Goal: Information Seeking & Learning: Learn about a topic

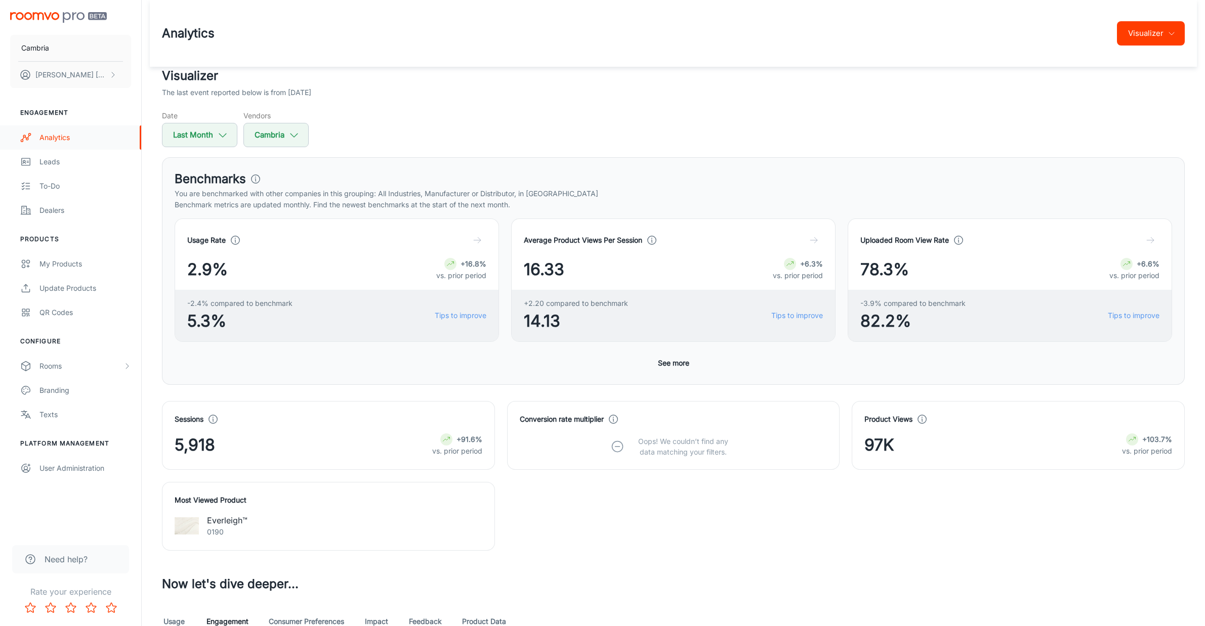
scroll to position [1707, 0]
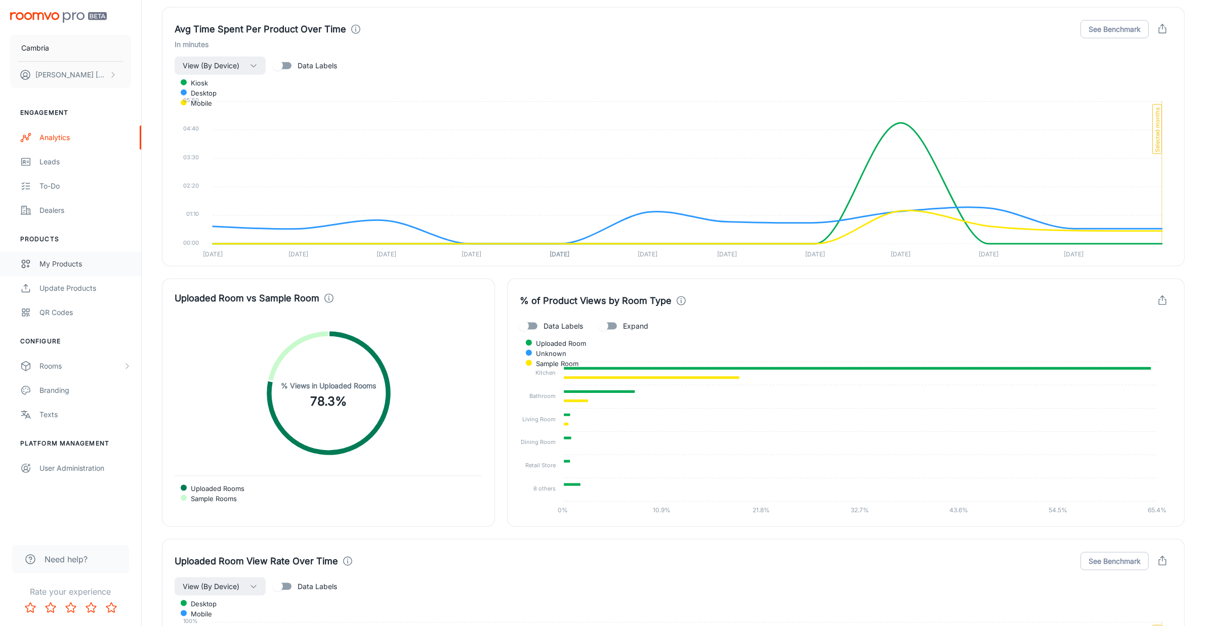
click at [69, 263] on div "My Products" at bounding box center [85, 264] width 92 height 11
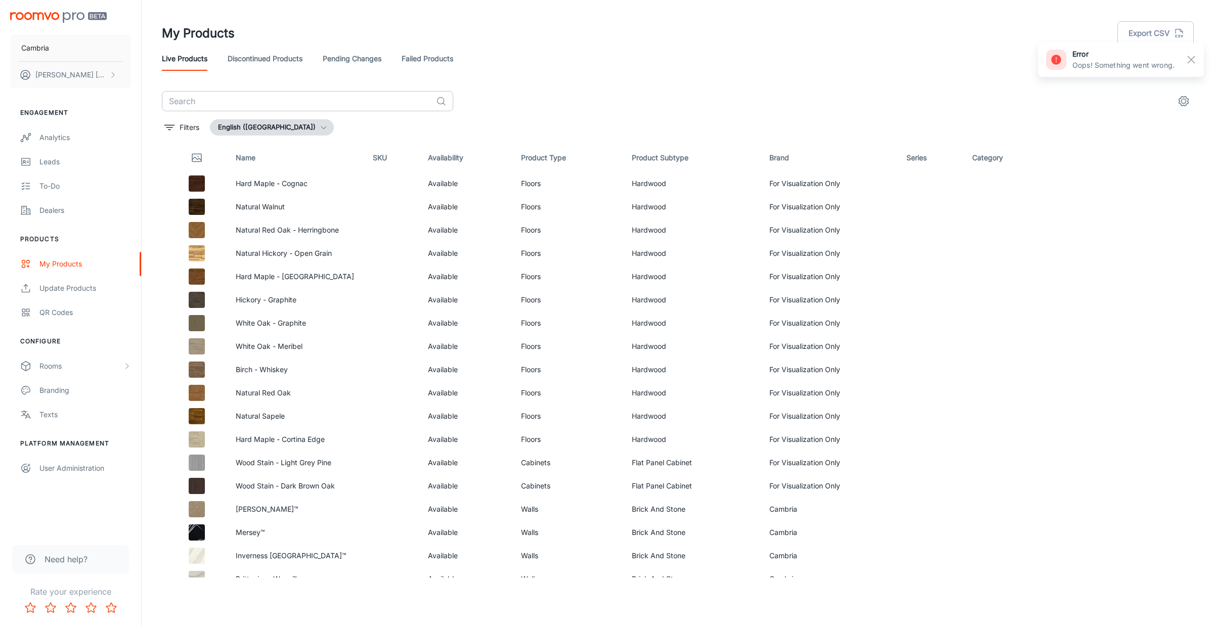
click at [272, 106] on input "text" at bounding box center [297, 101] width 270 height 20
click at [54, 141] on div "Analytics" at bounding box center [85, 137] width 92 height 11
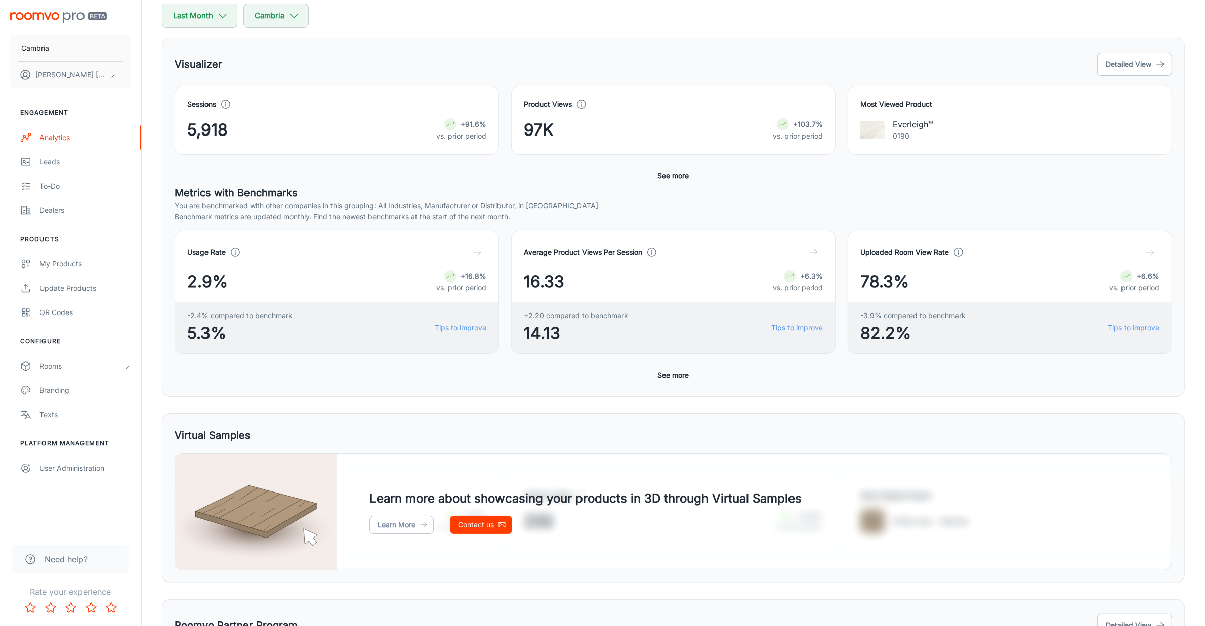
scroll to position [264, 0]
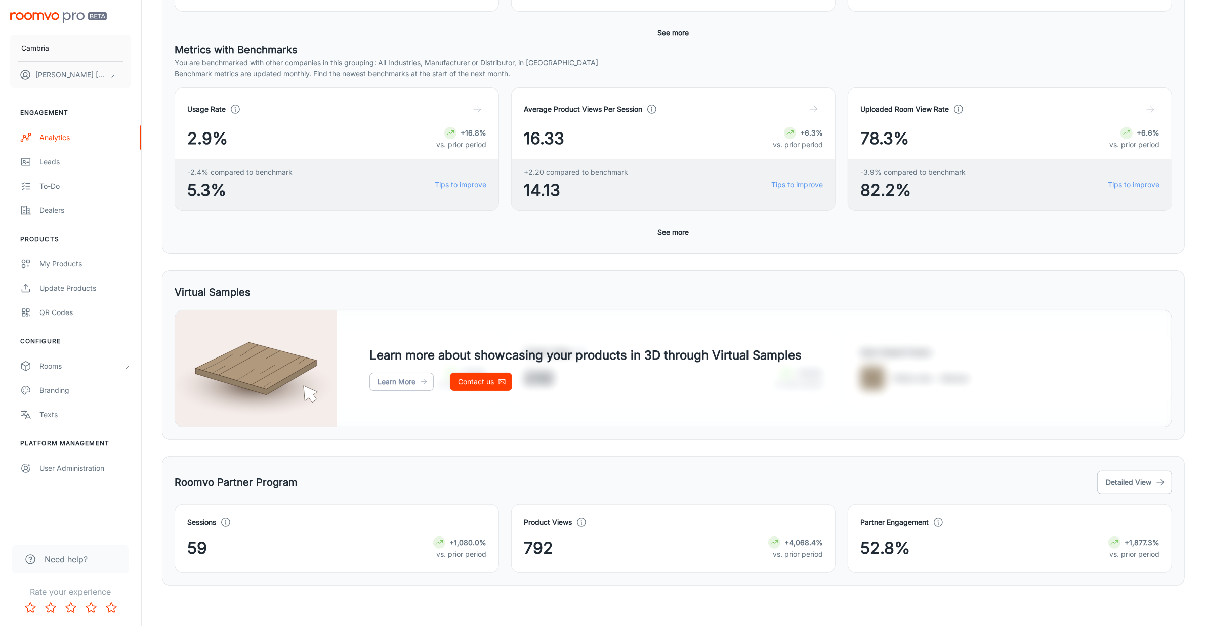
click at [696, 229] on div "Usage Rate 2.9% +16.8% vs. prior period -2.4% compared to benchmark 5.3% Tips t…" at bounding box center [673, 165] width 997 height 154
click at [678, 229] on button "See more" at bounding box center [673, 232] width 39 height 18
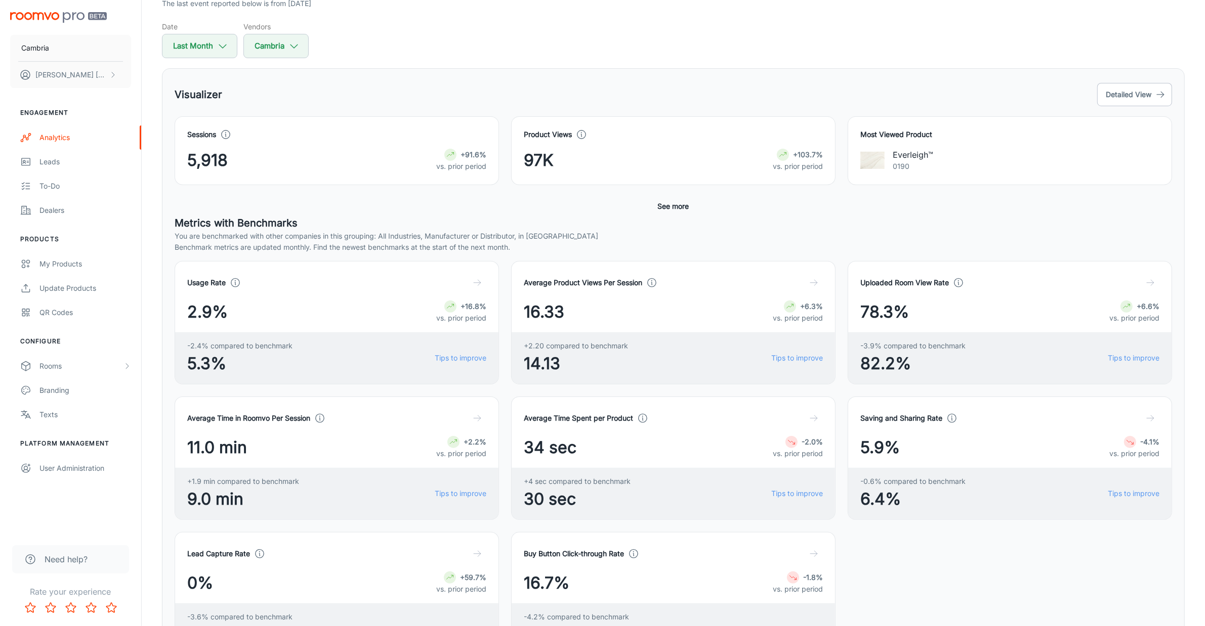
scroll to position [0, 0]
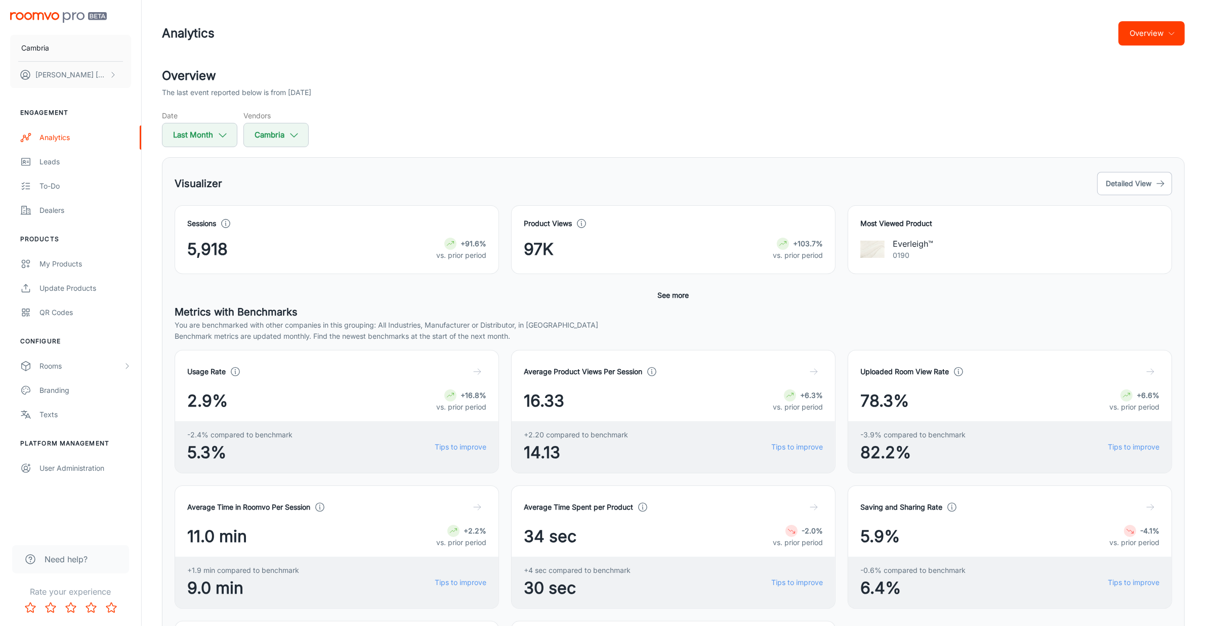
click at [1157, 31] on button "Overview" at bounding box center [1151, 33] width 66 height 24
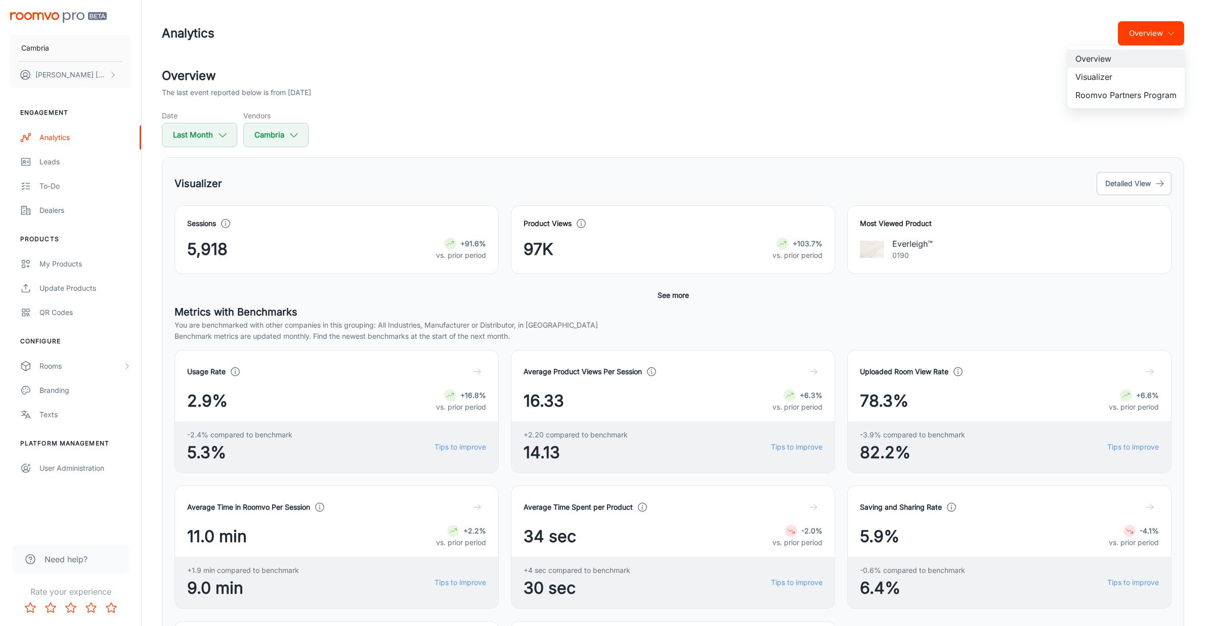
click at [1101, 77] on li "Visualizer" at bounding box center [1125, 77] width 117 height 18
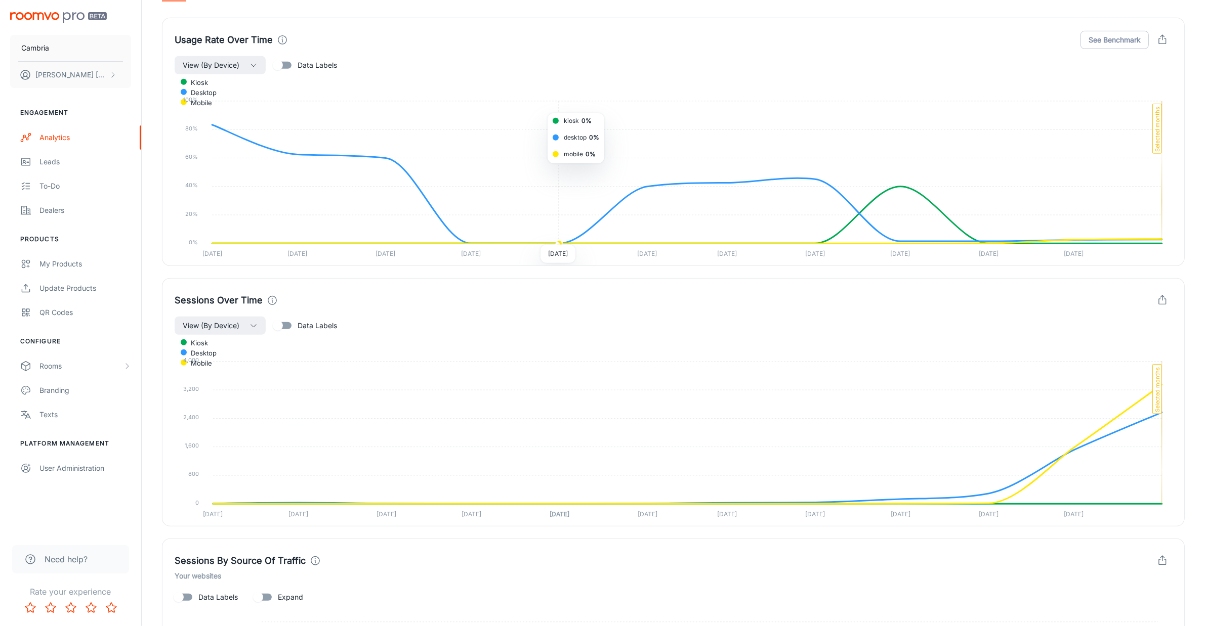
scroll to position [316, 0]
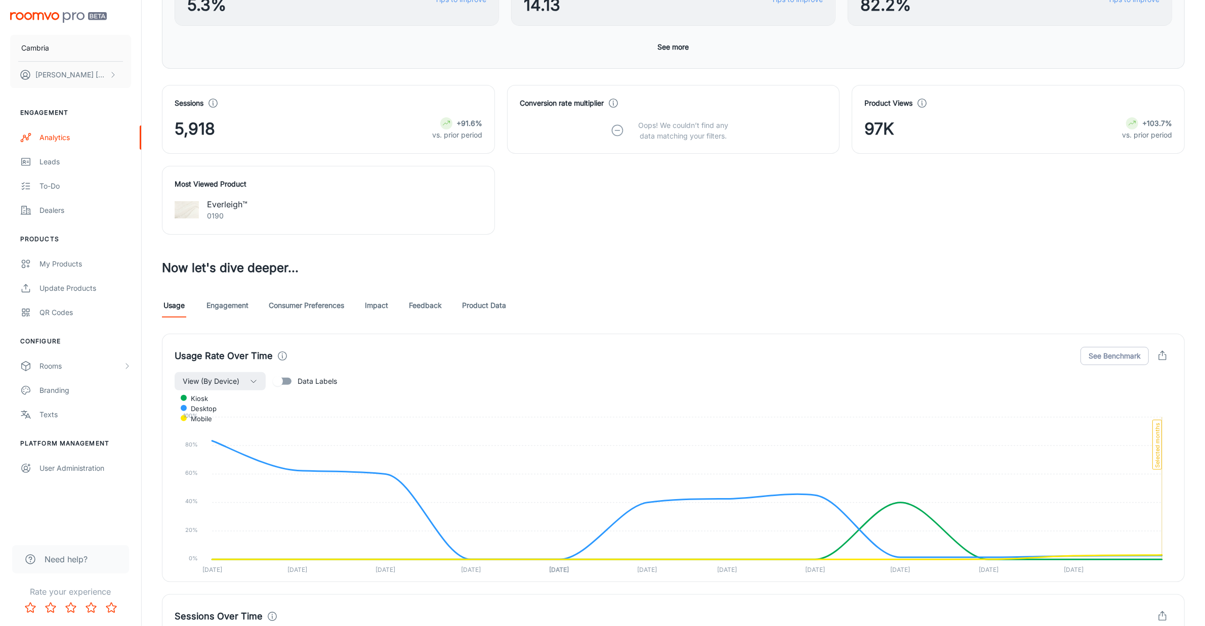
click at [479, 315] on link "Product Data" at bounding box center [484, 305] width 44 height 24
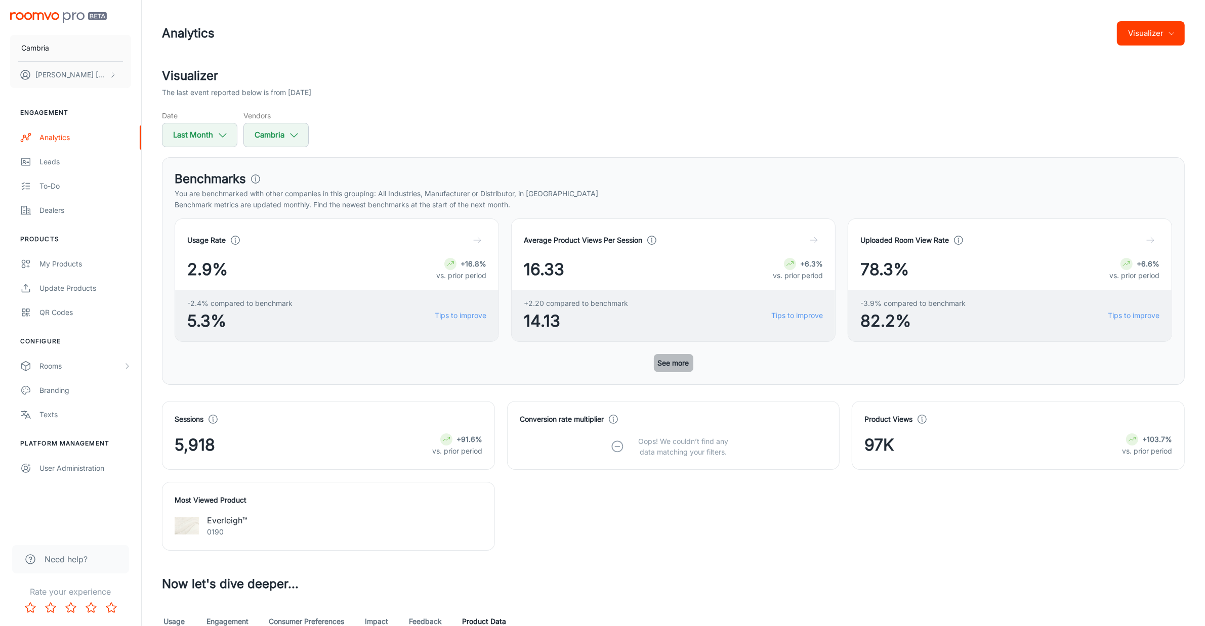
click at [677, 358] on button "See more" at bounding box center [673, 363] width 39 height 18
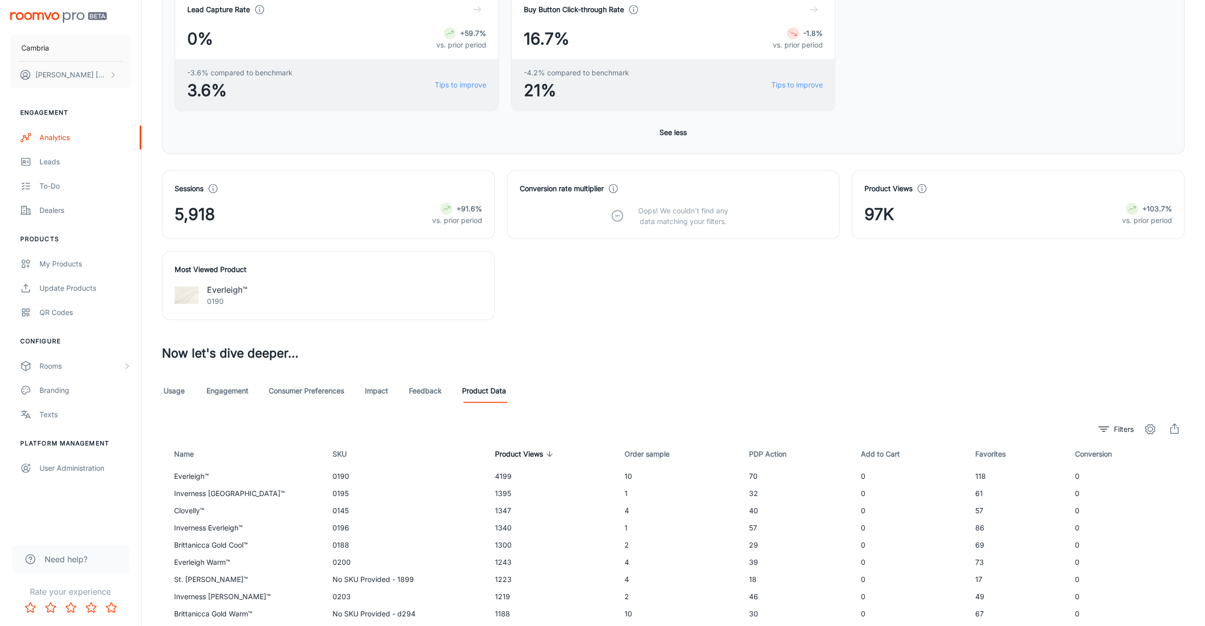
scroll to position [581, 0]
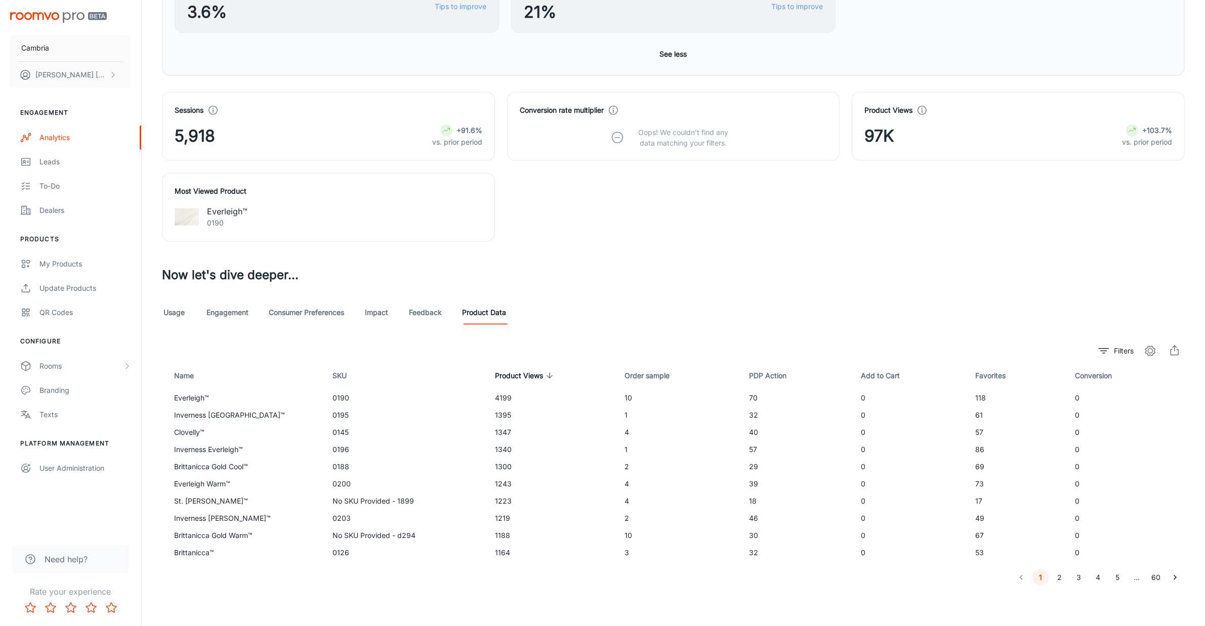
click at [369, 315] on link "Impact" at bounding box center [376, 313] width 24 height 24
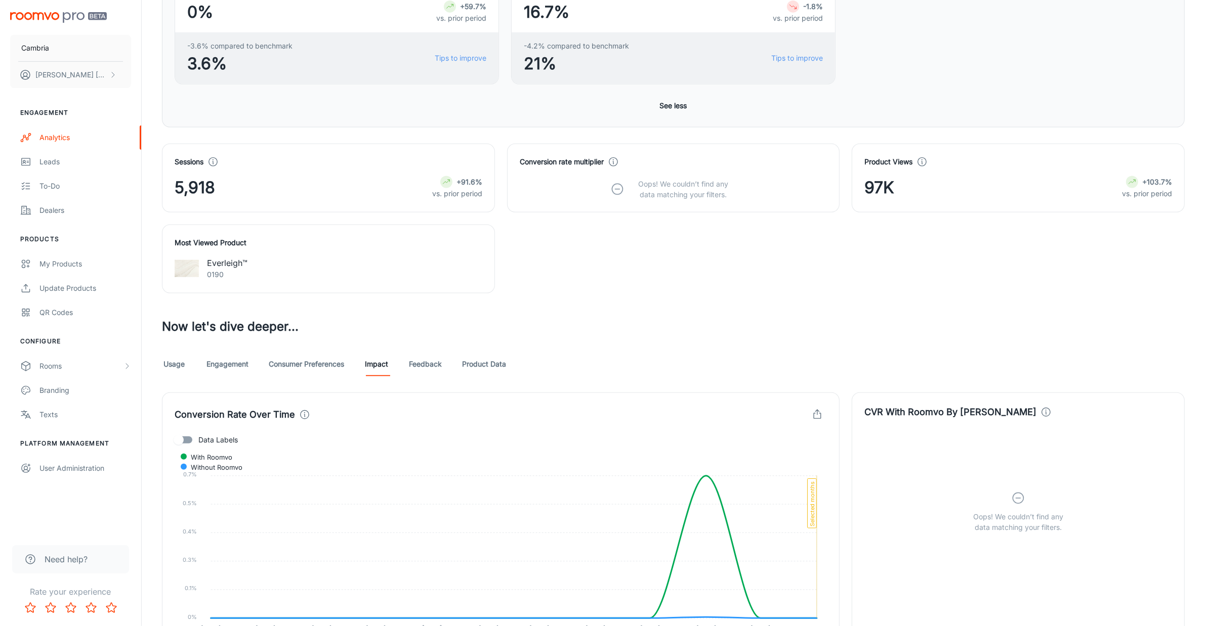
scroll to position [505, 0]
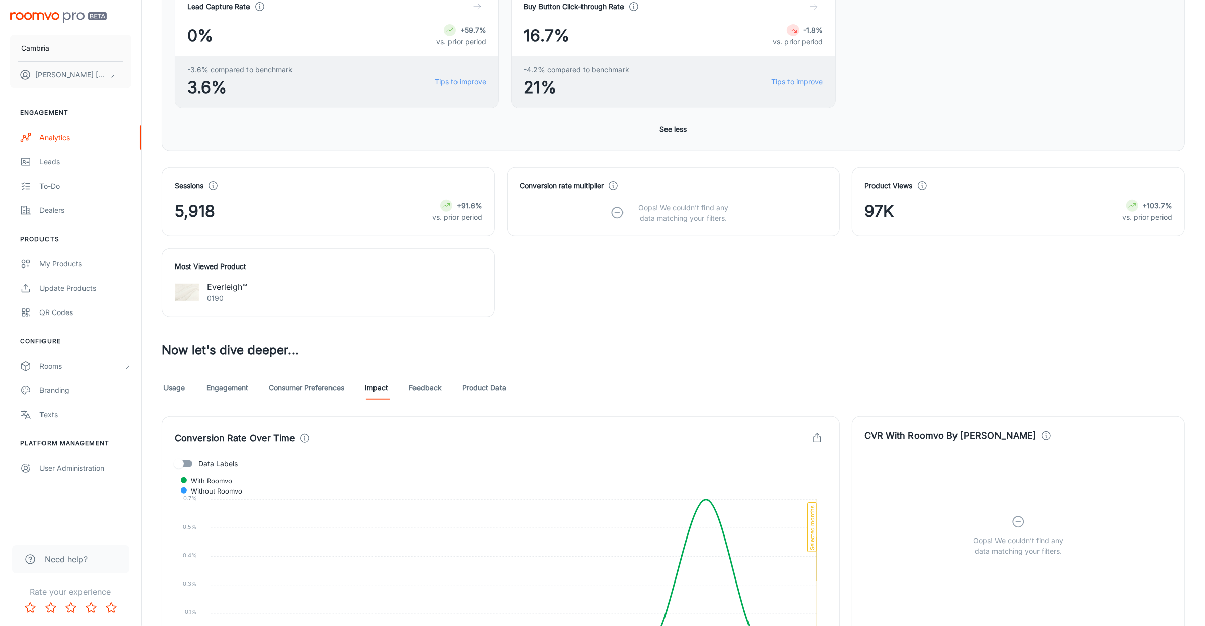
click at [238, 388] on link "Engagement" at bounding box center [227, 388] width 42 height 24
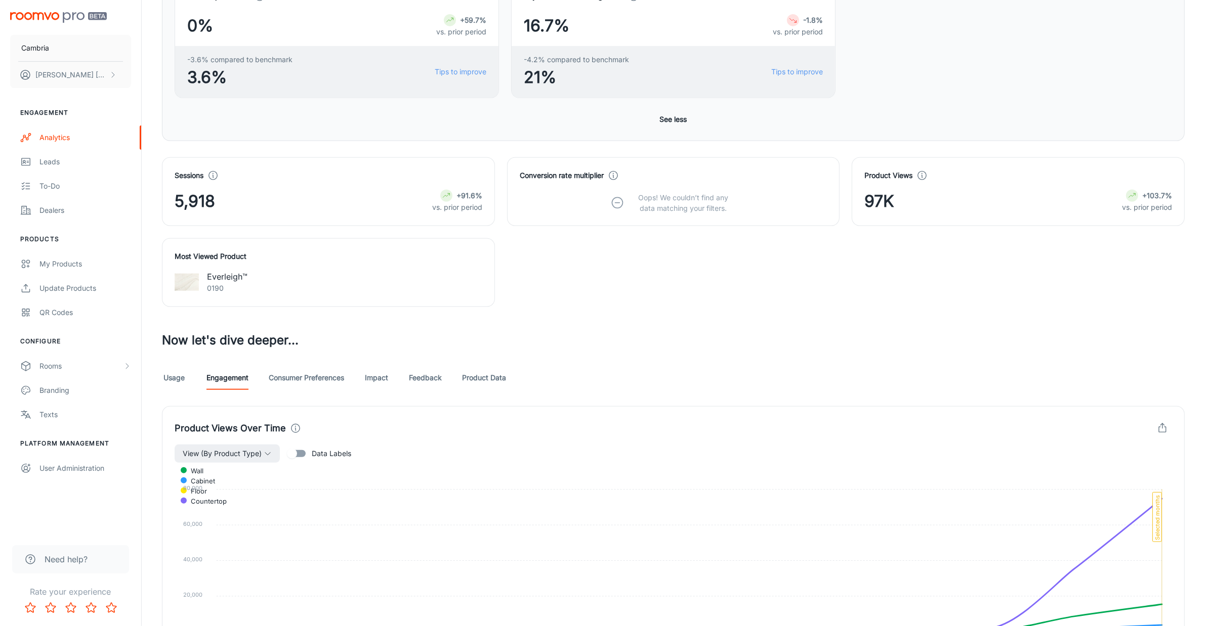
scroll to position [72, 0]
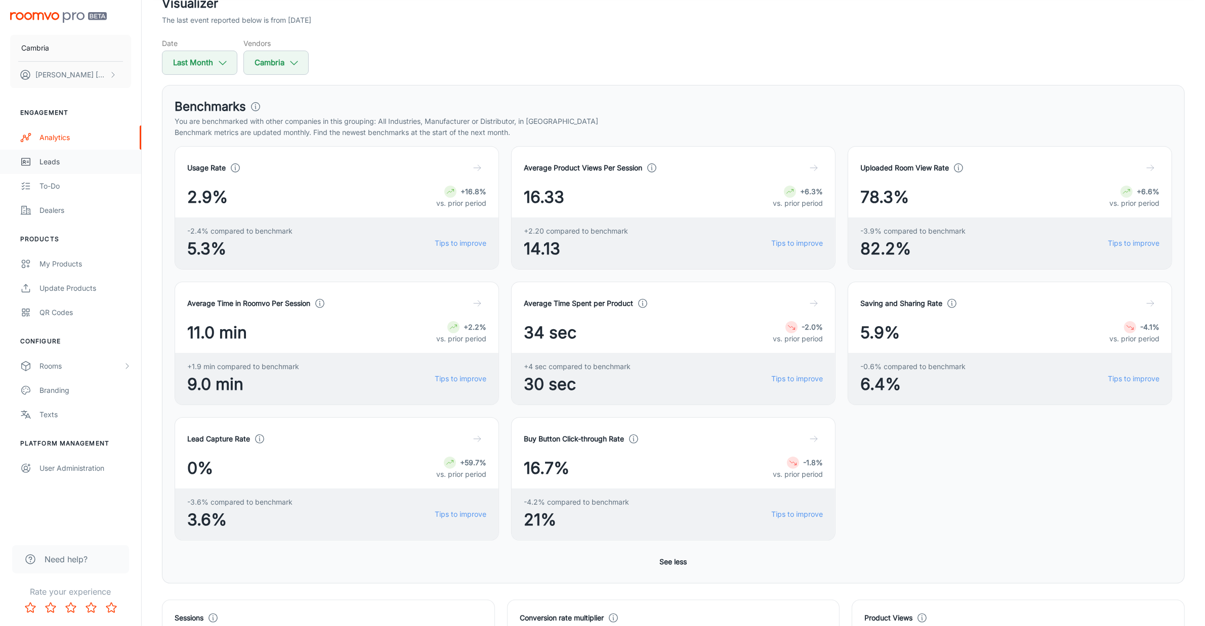
click at [59, 161] on div "Leads" at bounding box center [85, 161] width 92 height 11
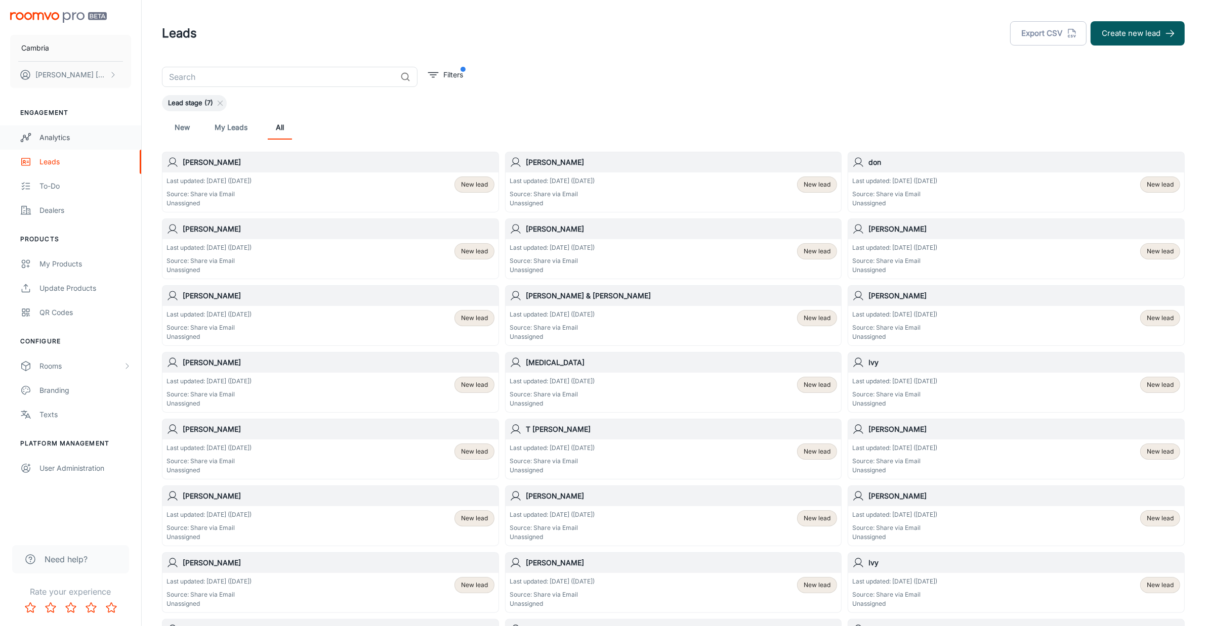
click at [52, 137] on div "Analytics" at bounding box center [85, 137] width 92 height 11
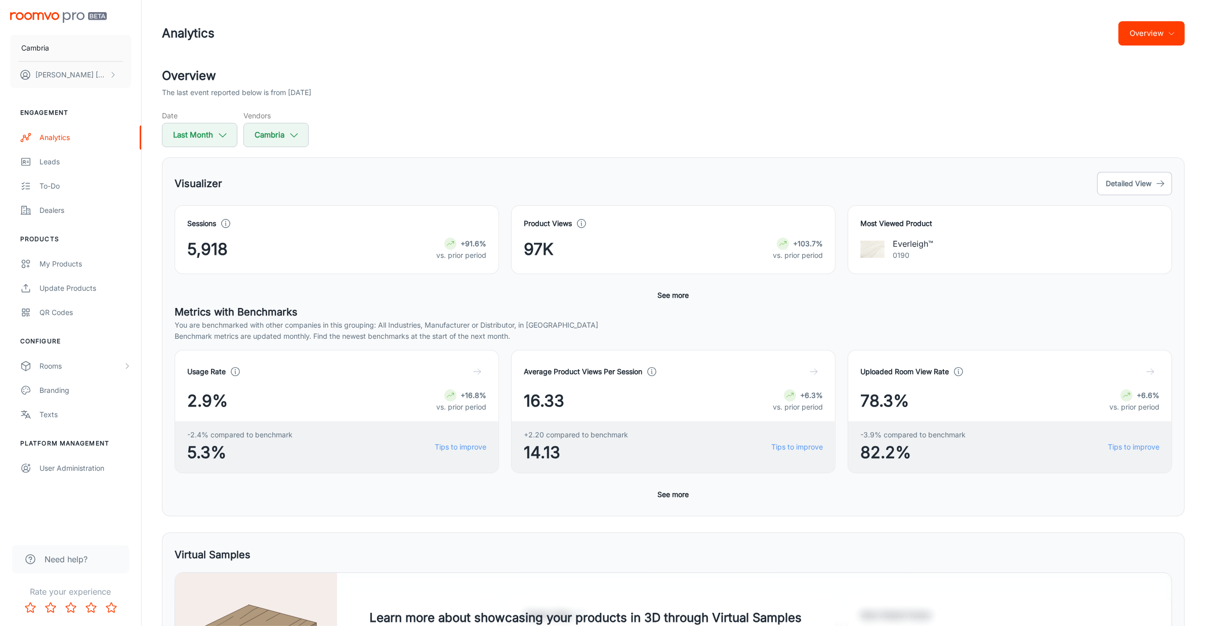
click at [675, 300] on button "See more" at bounding box center [673, 295] width 39 height 18
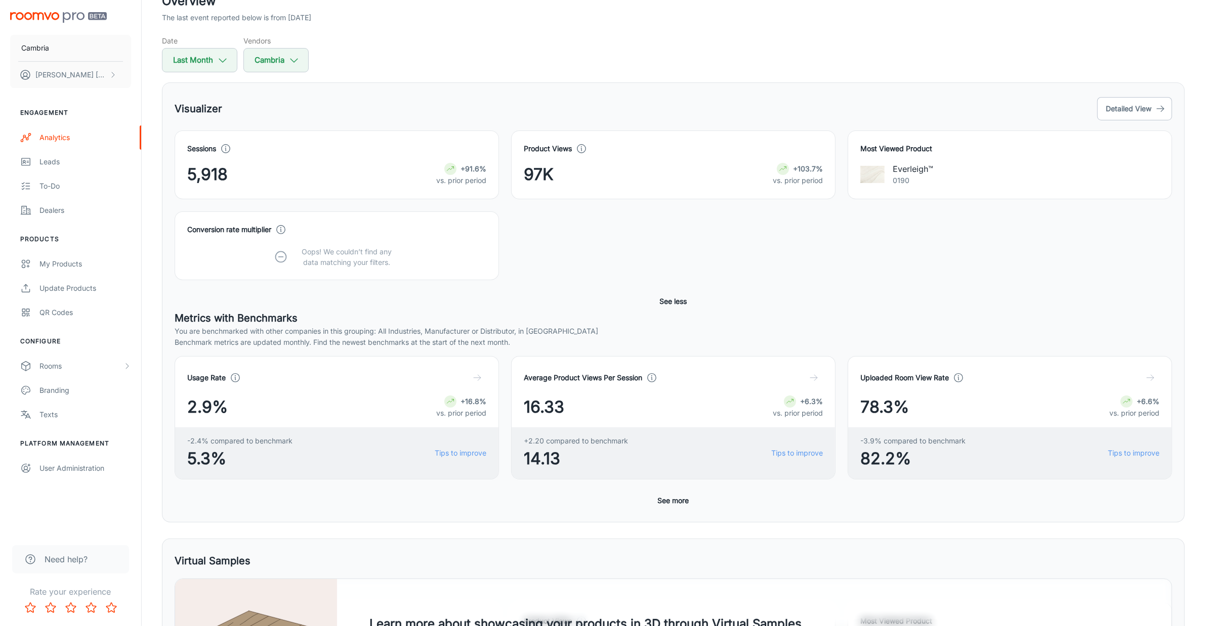
scroll to position [253, 0]
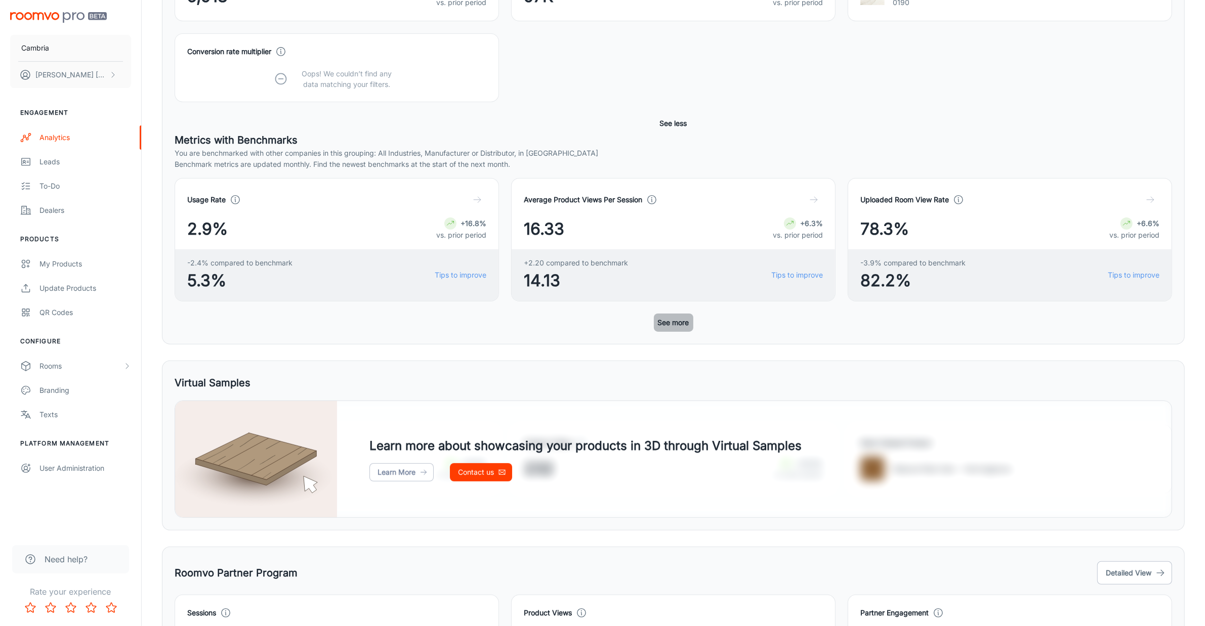
click at [672, 320] on button "See more" at bounding box center [673, 323] width 39 height 18
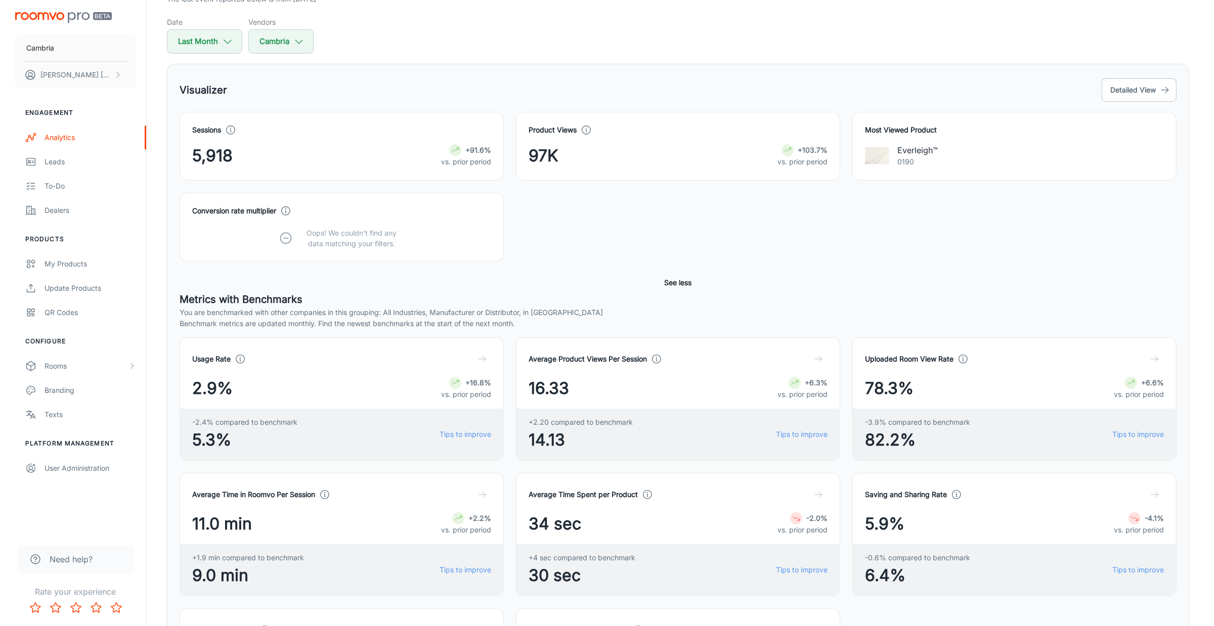
scroll to position [0, 0]
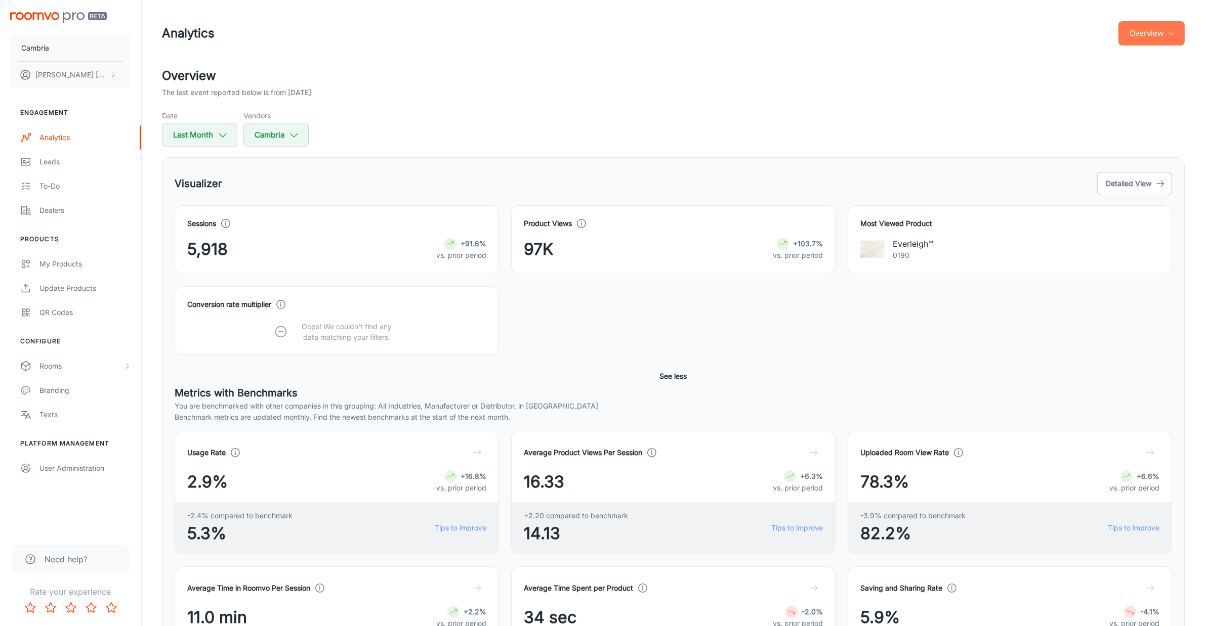
click at [1141, 33] on button "Overview" at bounding box center [1151, 33] width 66 height 24
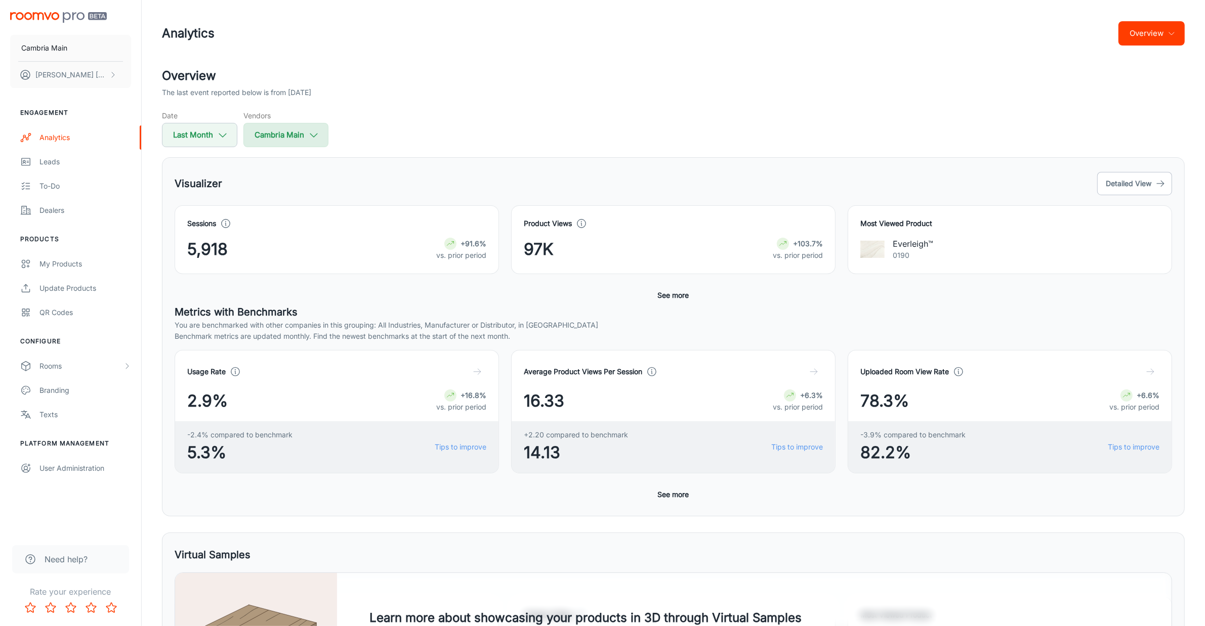
click at [315, 137] on icon "button" at bounding box center [313, 135] width 11 height 11
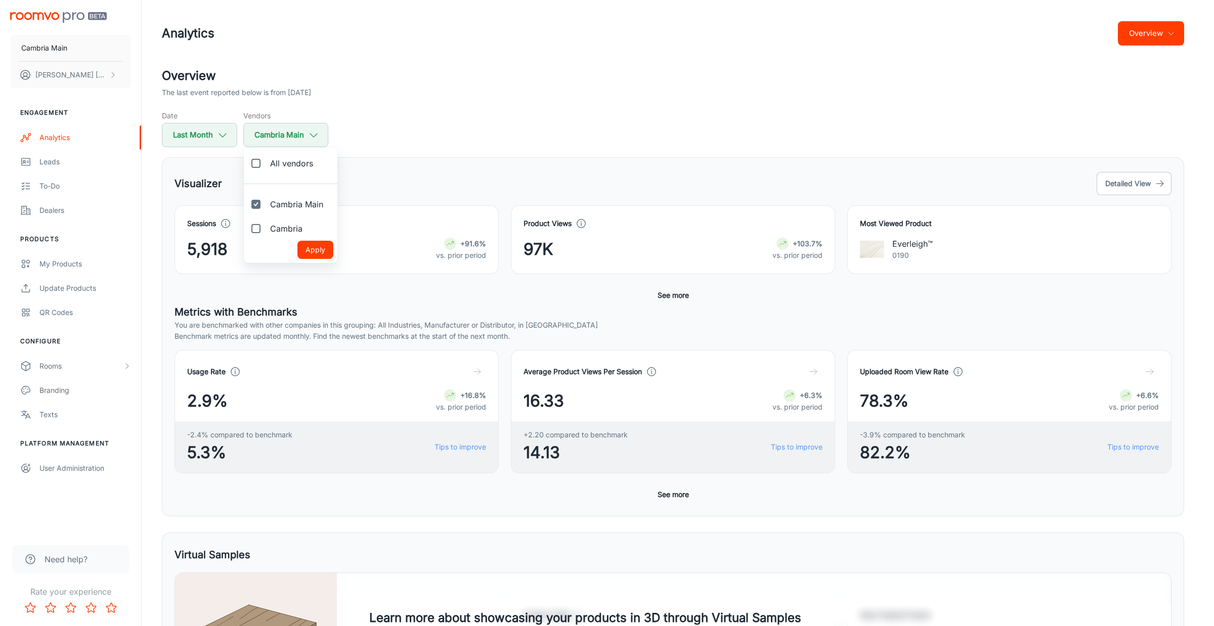
click at [282, 226] on span "Cambria" at bounding box center [286, 229] width 32 height 12
click at [266, 226] on input "Cambria" at bounding box center [256, 229] width 20 height 20
checkbox input "true"
click at [310, 246] on button "Apply" at bounding box center [315, 250] width 36 height 18
checkbox input "true"
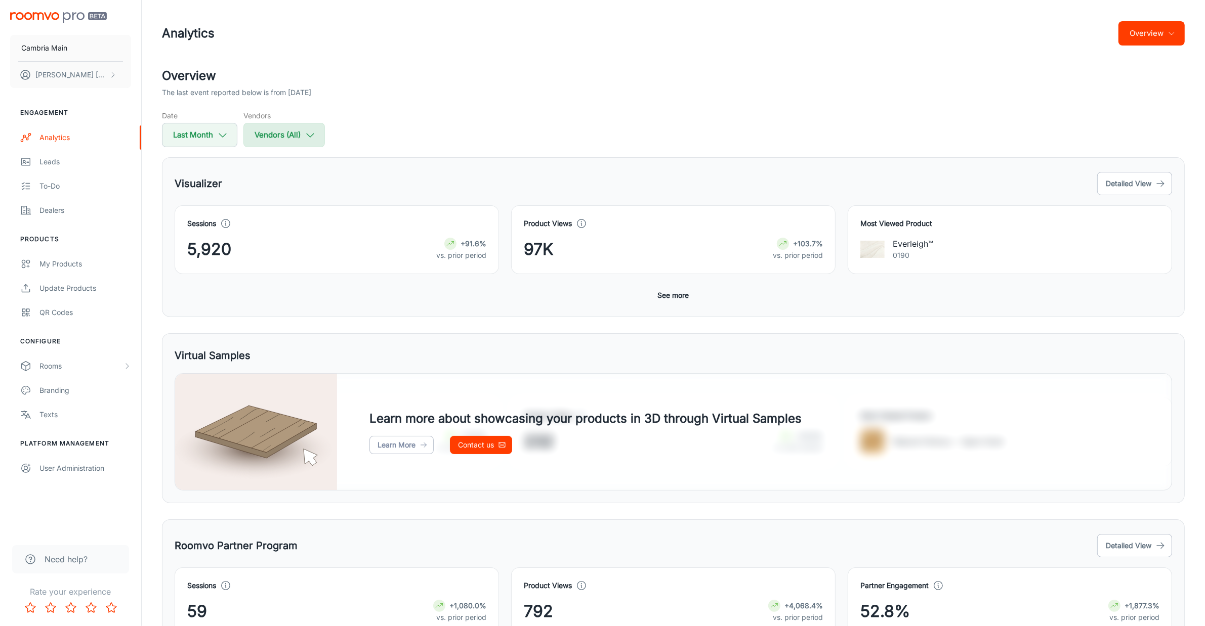
click at [290, 141] on button "Vendors (All)" at bounding box center [283, 135] width 81 height 24
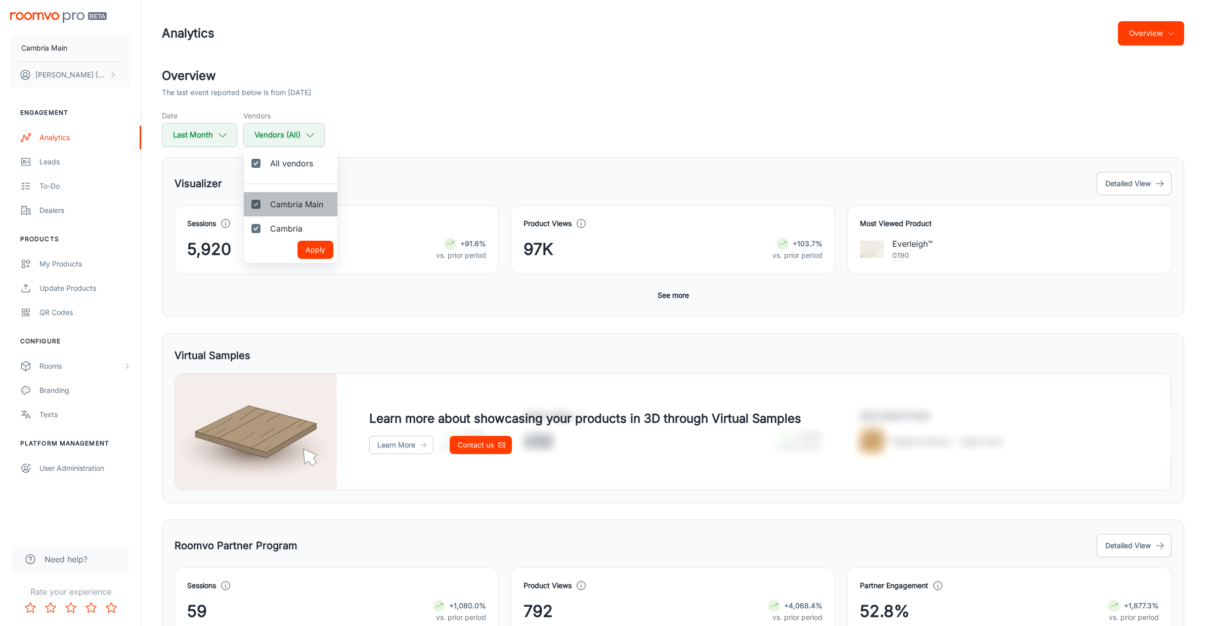
click at [282, 201] on span "Cambria Main" at bounding box center [296, 204] width 53 height 12
click at [266, 201] on input "Cambria Main" at bounding box center [256, 204] width 20 height 20
checkbox input "false"
click at [283, 226] on span "Cambria" at bounding box center [286, 229] width 32 height 12
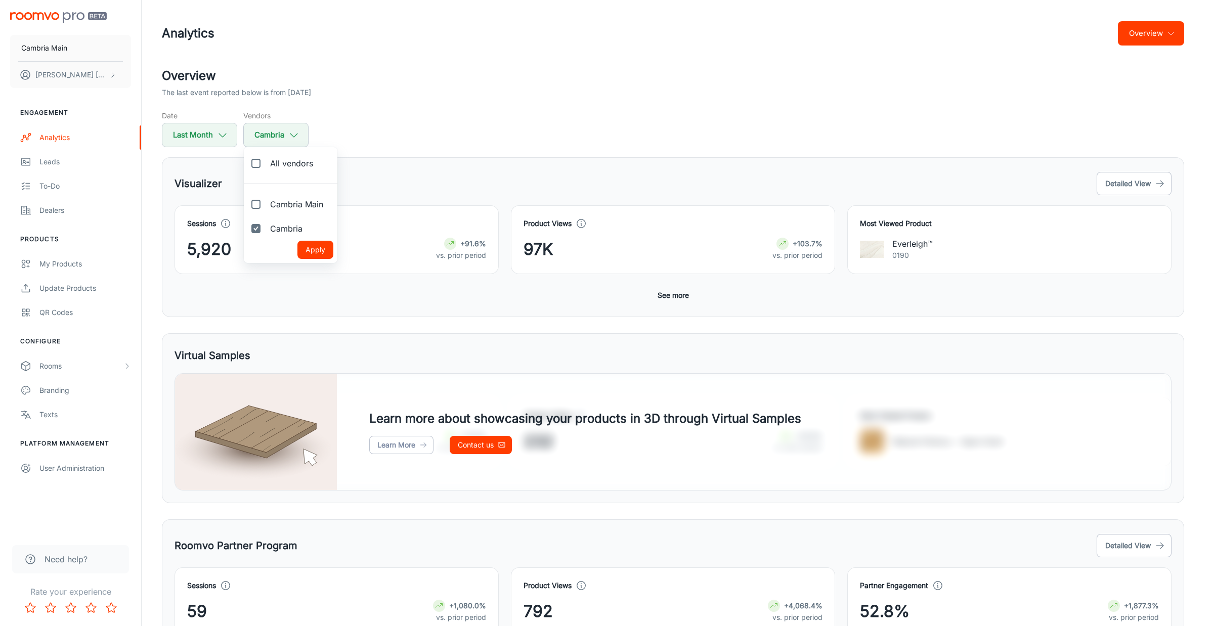
click at [266, 226] on input "Cambria" at bounding box center [256, 229] width 20 height 20
checkbox input "false"
click at [288, 204] on span "Cambria Main" at bounding box center [296, 204] width 53 height 12
click at [266, 204] on input "Cambria Main" at bounding box center [256, 204] width 20 height 20
checkbox input "true"
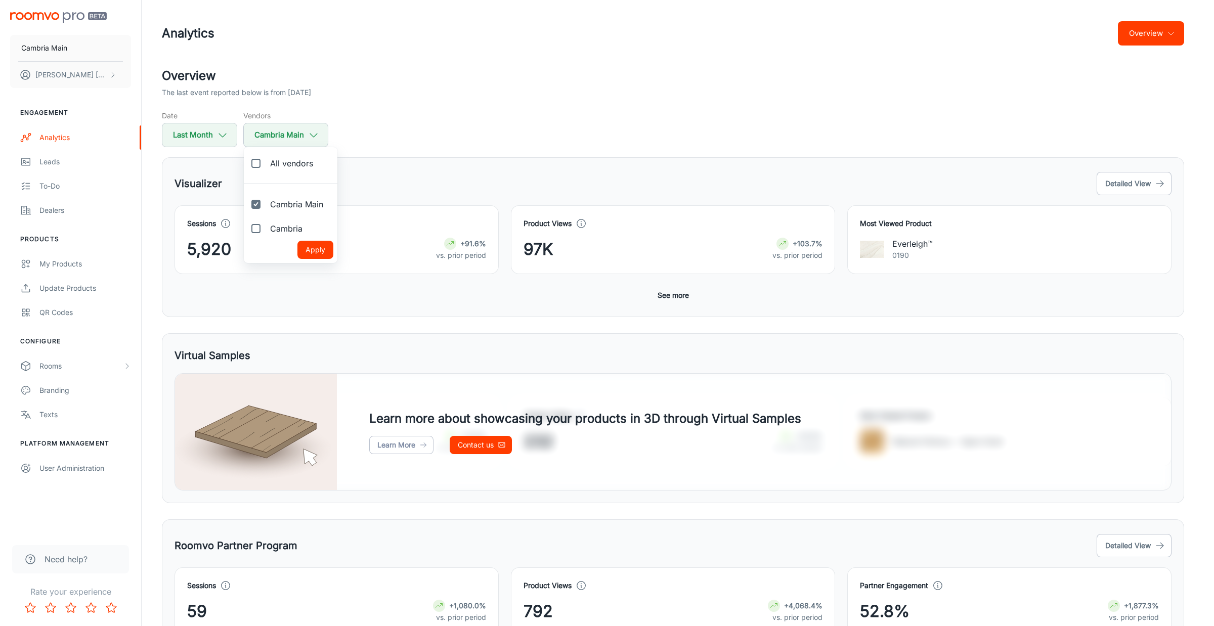
click at [319, 246] on button "Apply" at bounding box center [315, 250] width 36 height 18
checkbox input "false"
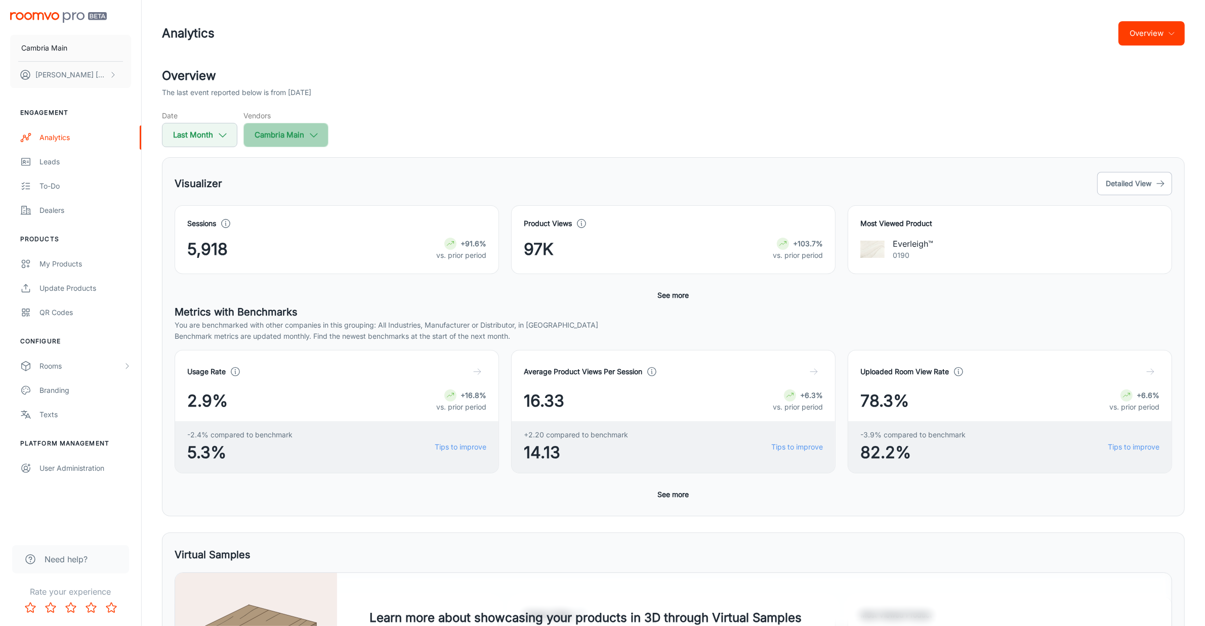
click at [311, 135] on icon "button" at bounding box center [313, 135] width 11 height 11
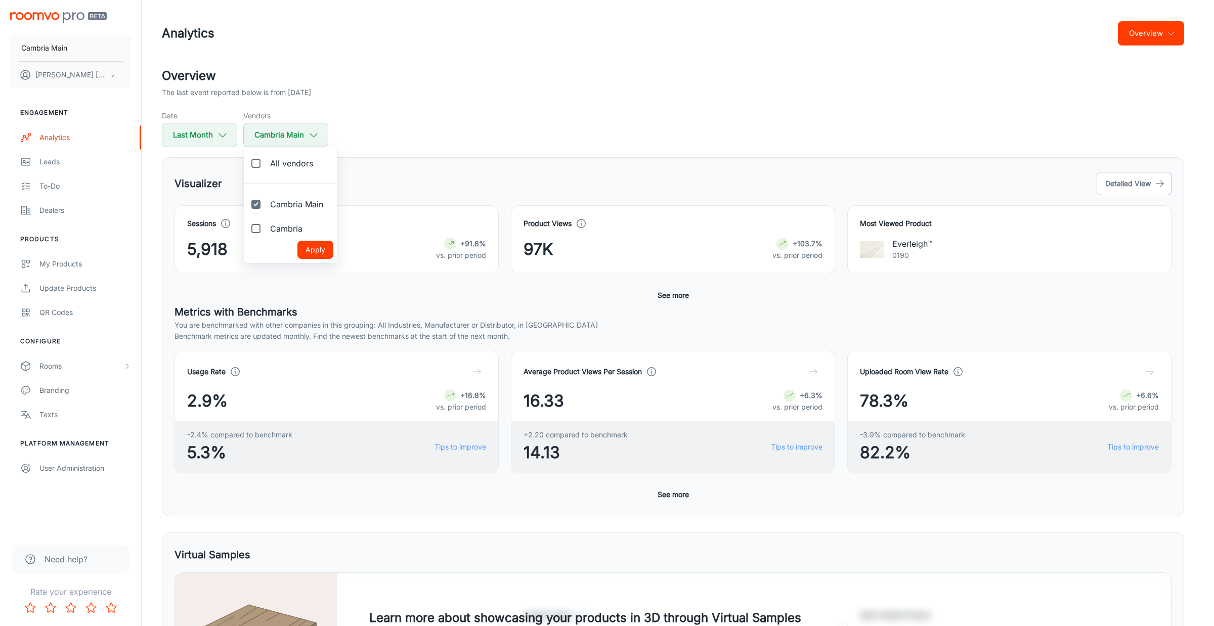
click at [271, 226] on span "Cambria" at bounding box center [286, 229] width 32 height 12
click at [266, 226] on input "Cambria" at bounding box center [256, 229] width 20 height 20
checkbox input "true"
click at [309, 251] on button "Apply" at bounding box center [315, 250] width 36 height 18
checkbox input "true"
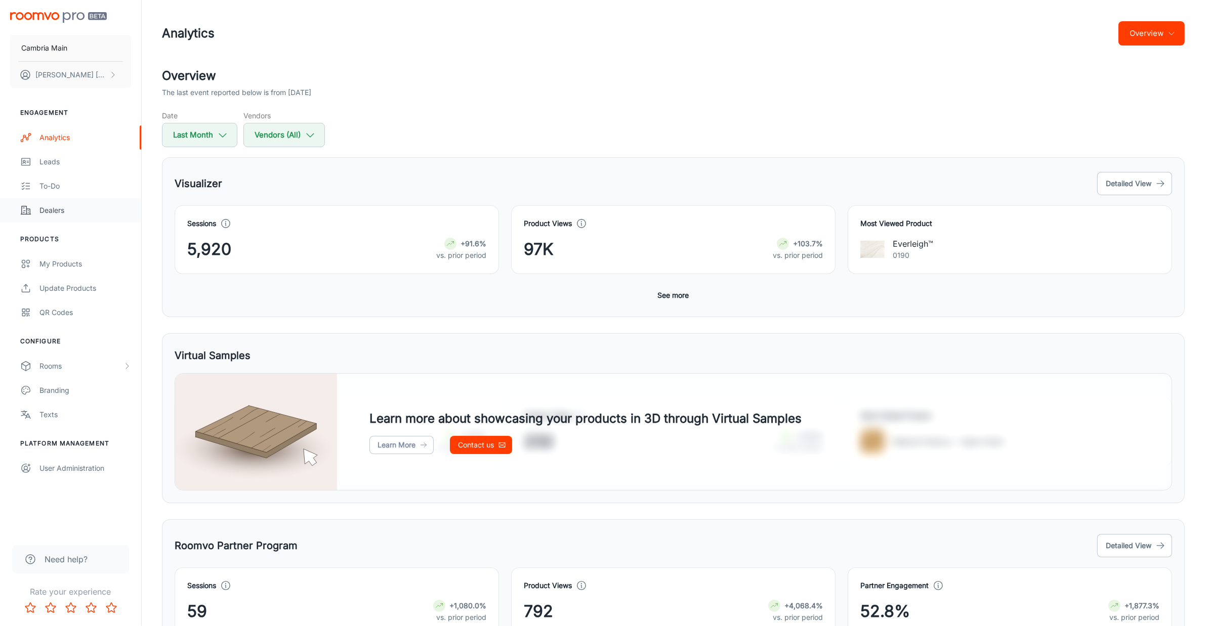
click at [59, 207] on div "Dealers" at bounding box center [85, 210] width 92 height 11
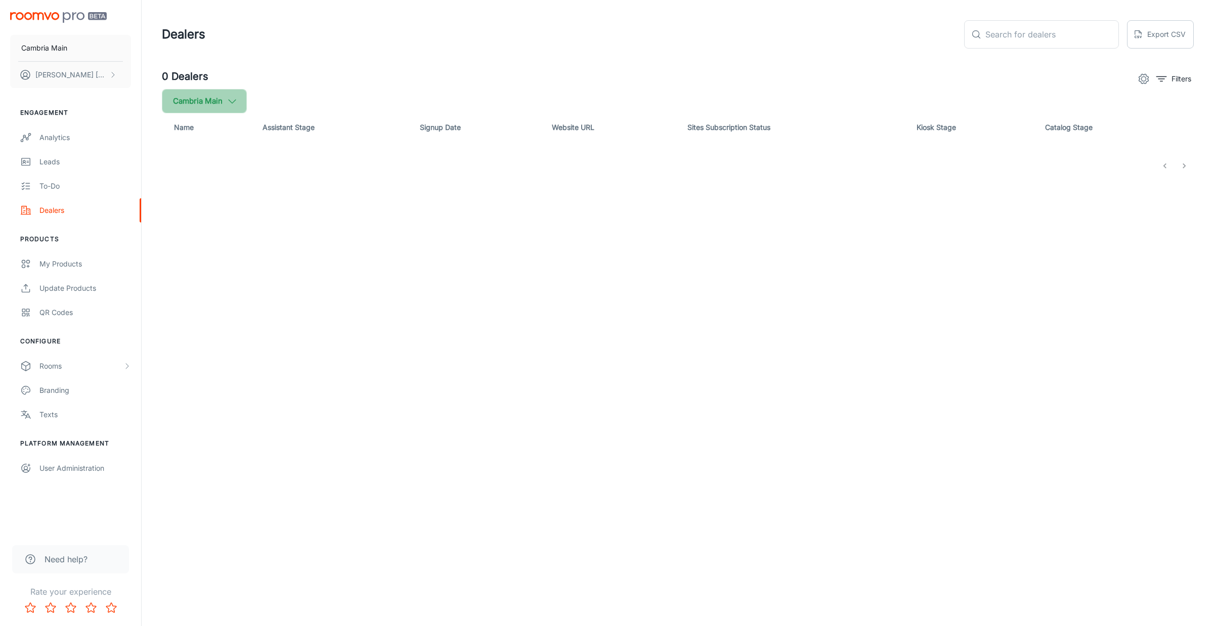
click at [226, 101] on button "Cambria Main" at bounding box center [204, 101] width 85 height 24
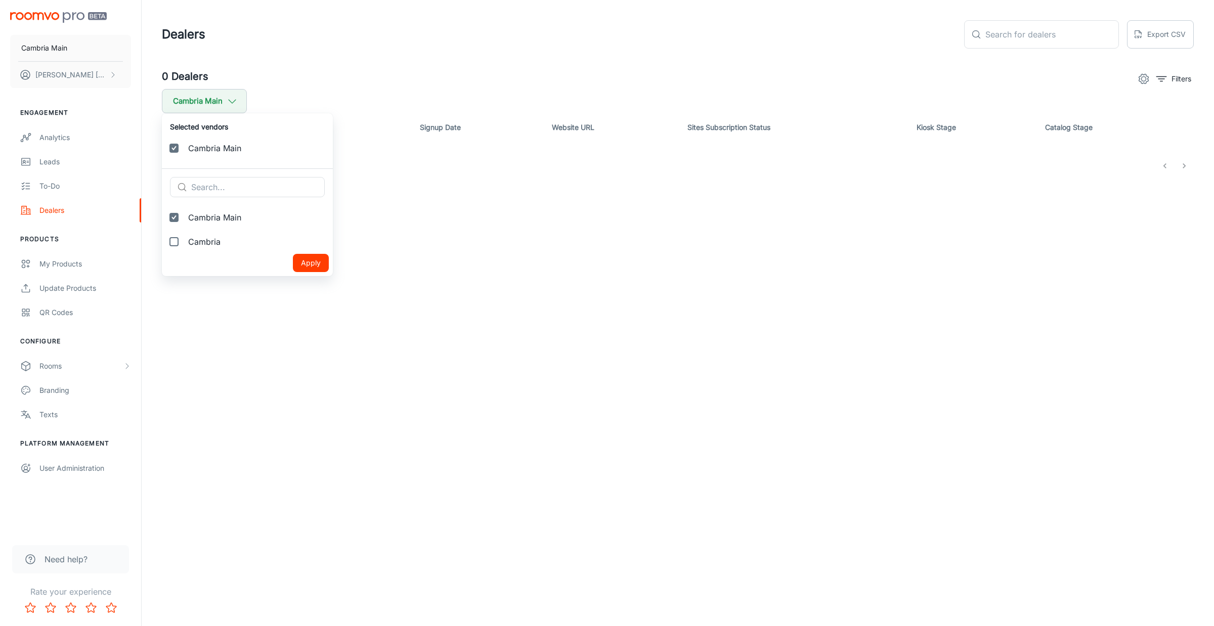
click at [199, 243] on span "Cambria" at bounding box center [256, 242] width 137 height 12
click at [184, 243] on input "Cambria" at bounding box center [174, 242] width 20 height 20
checkbox input "true"
click at [293, 281] on button "Apply" at bounding box center [311, 287] width 36 height 18
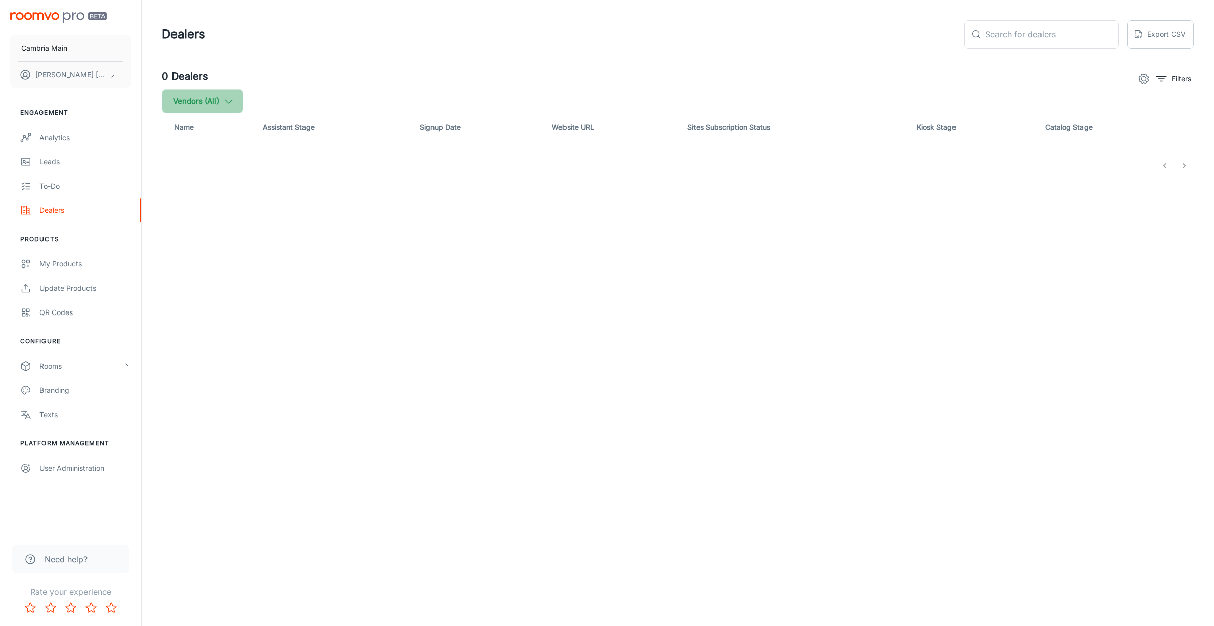
click at [227, 103] on icon "button" at bounding box center [228, 101] width 11 height 11
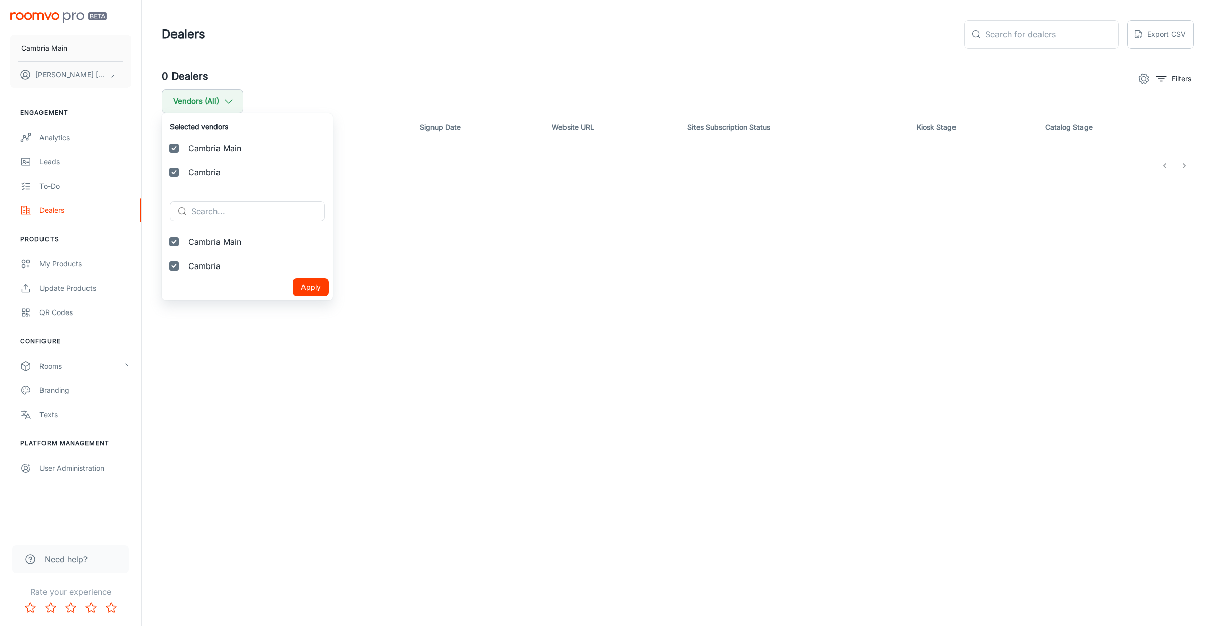
click at [348, 68] on div at bounding box center [607, 313] width 1214 height 626
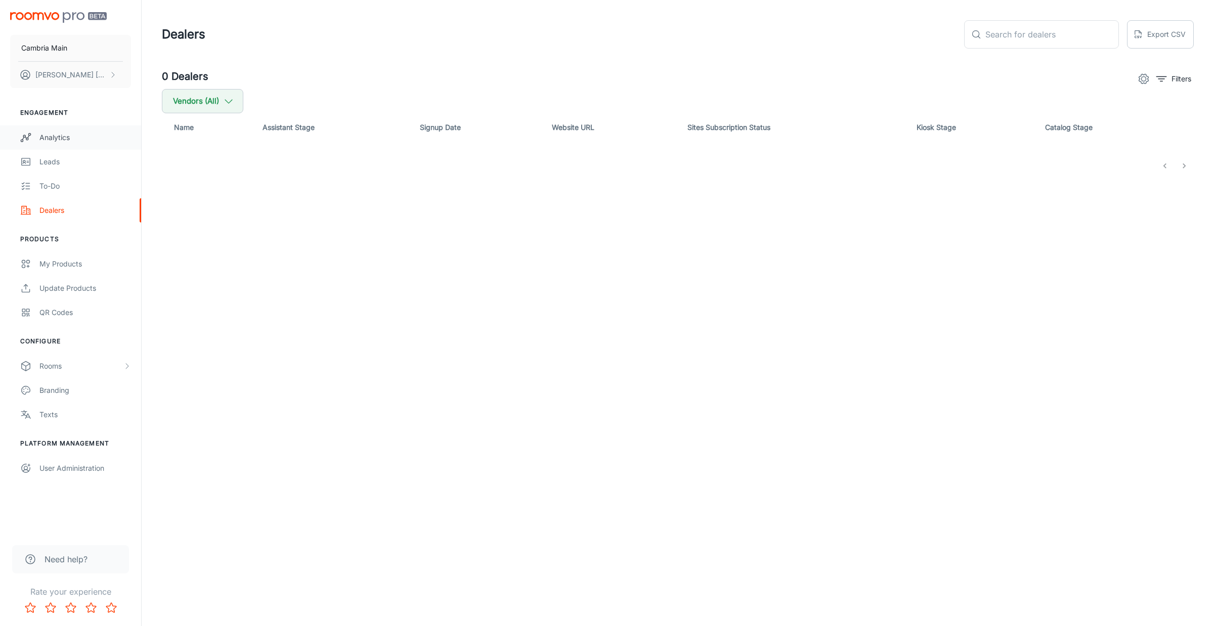
click at [54, 134] on div "Analytics" at bounding box center [85, 137] width 92 height 11
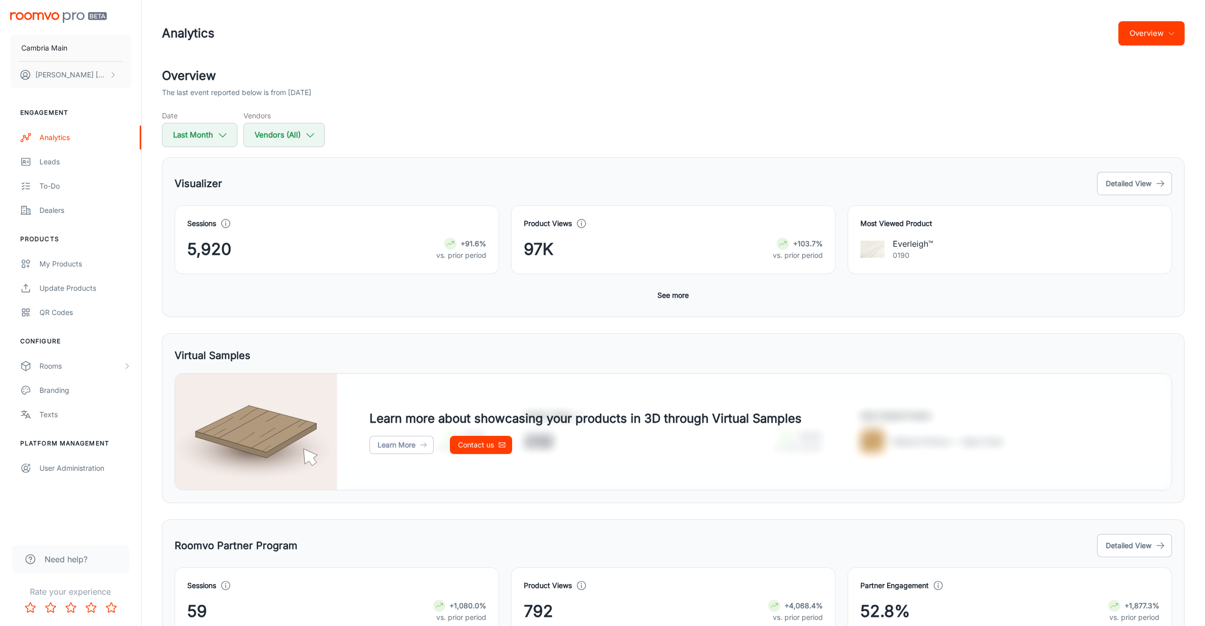
click at [1168, 33] on icon "button" at bounding box center [1171, 33] width 8 height 8
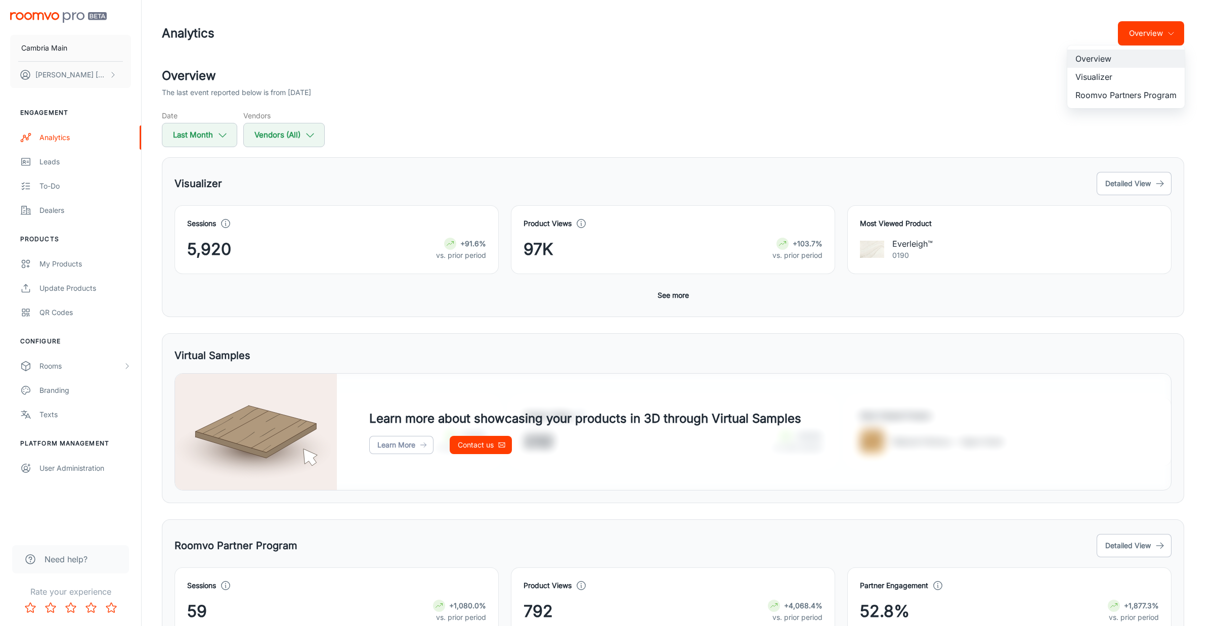
click at [1120, 97] on li "Roomvo Partners Program" at bounding box center [1125, 95] width 117 height 18
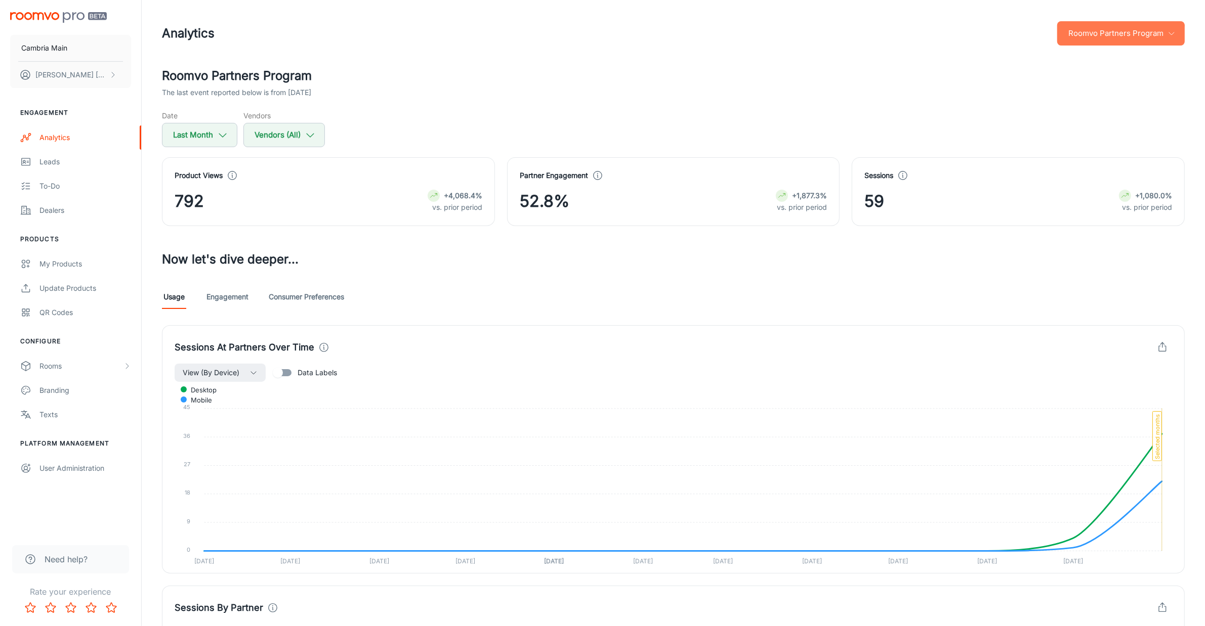
click at [1085, 36] on button "Roomvo Partners Program" at bounding box center [1120, 33] width 127 height 24
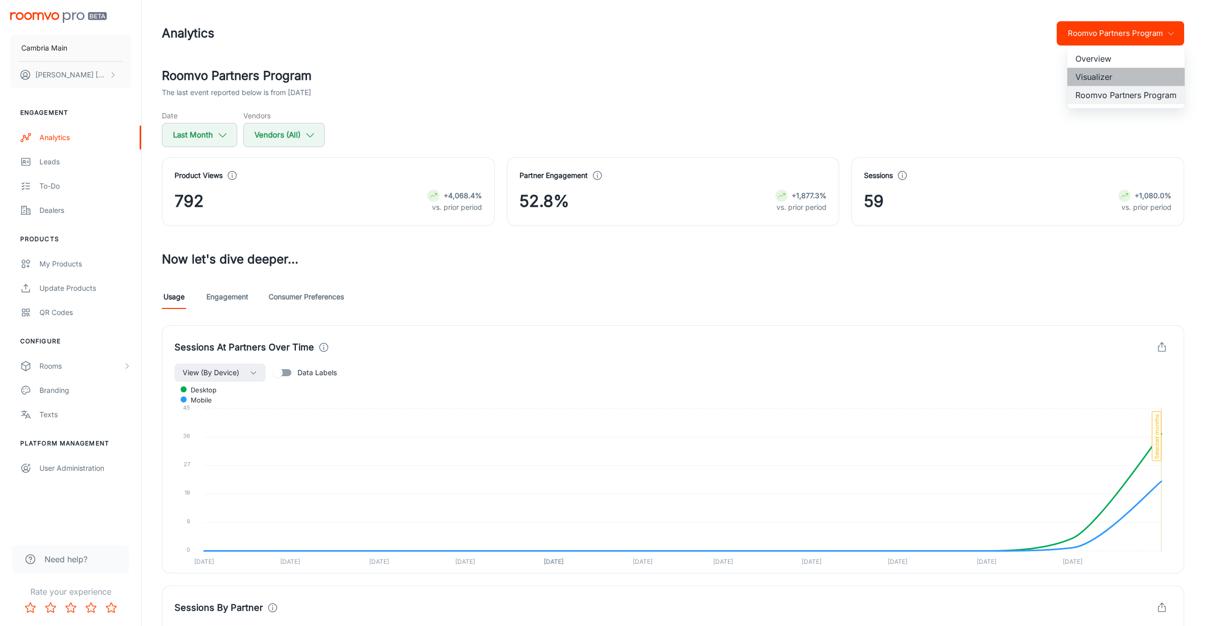
click at [1084, 77] on li "Visualizer" at bounding box center [1125, 77] width 117 height 18
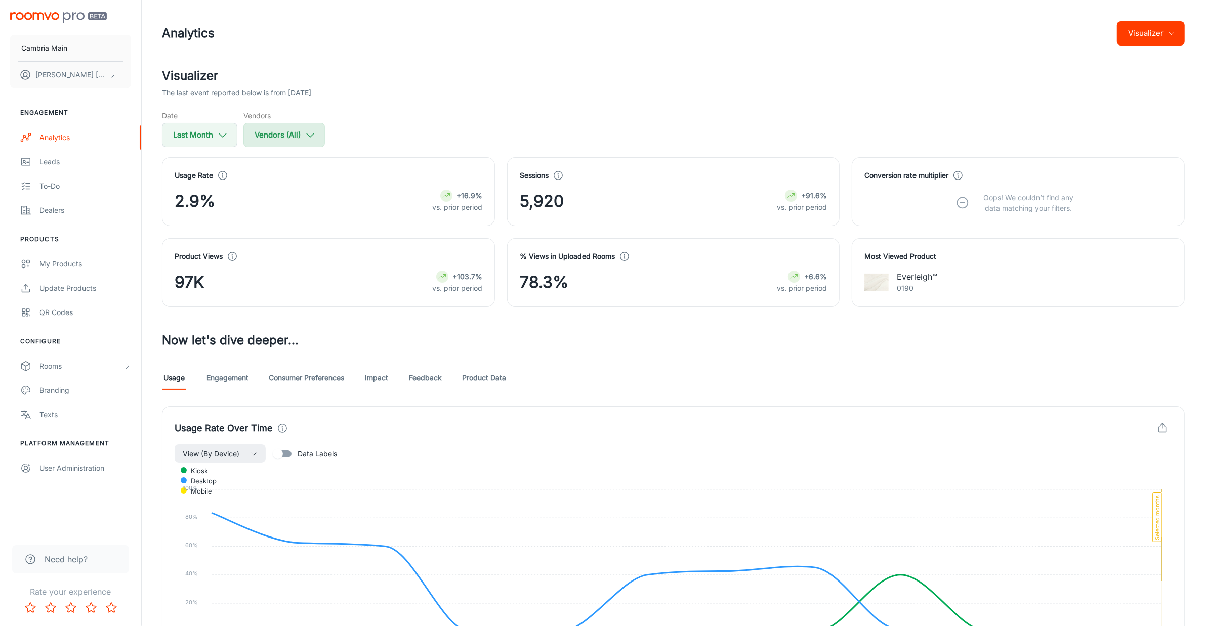
click at [311, 137] on polyline "button" at bounding box center [310, 136] width 7 height 4
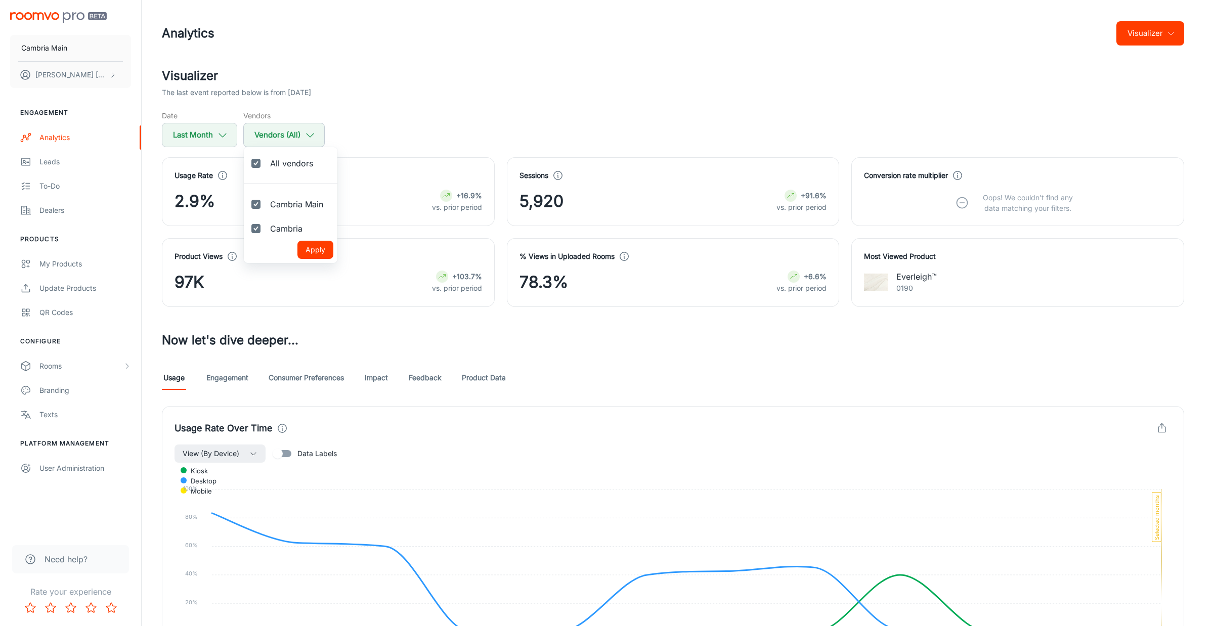
click at [501, 57] on div at bounding box center [607, 313] width 1214 height 626
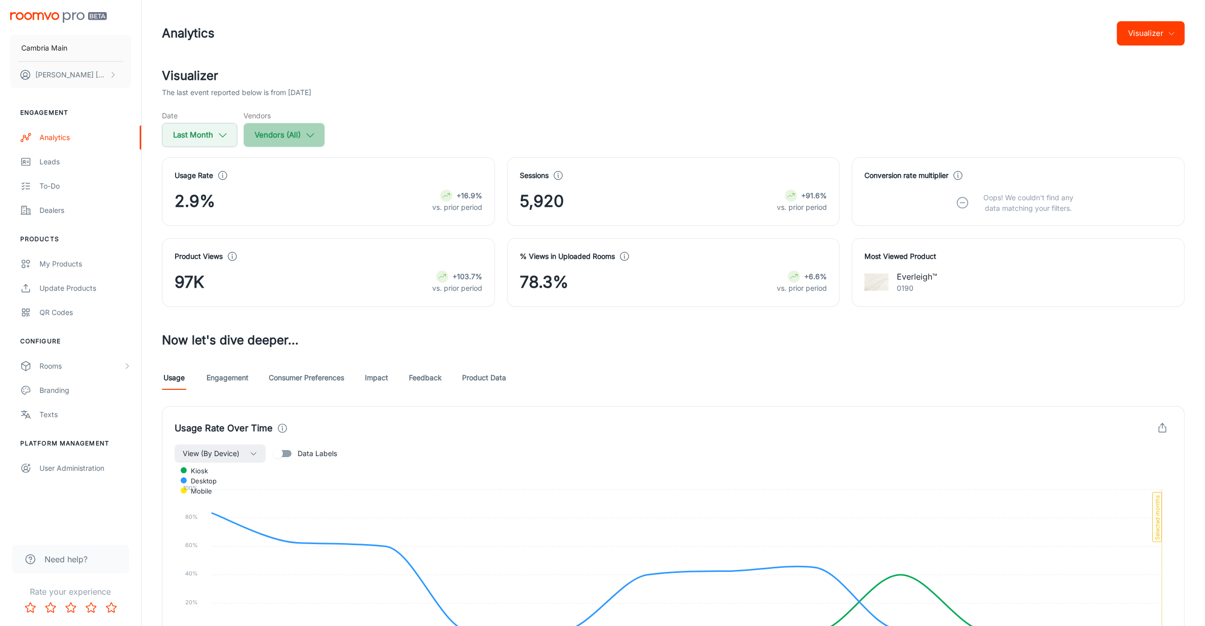
click at [297, 140] on button "Vendors (All)" at bounding box center [283, 135] width 81 height 24
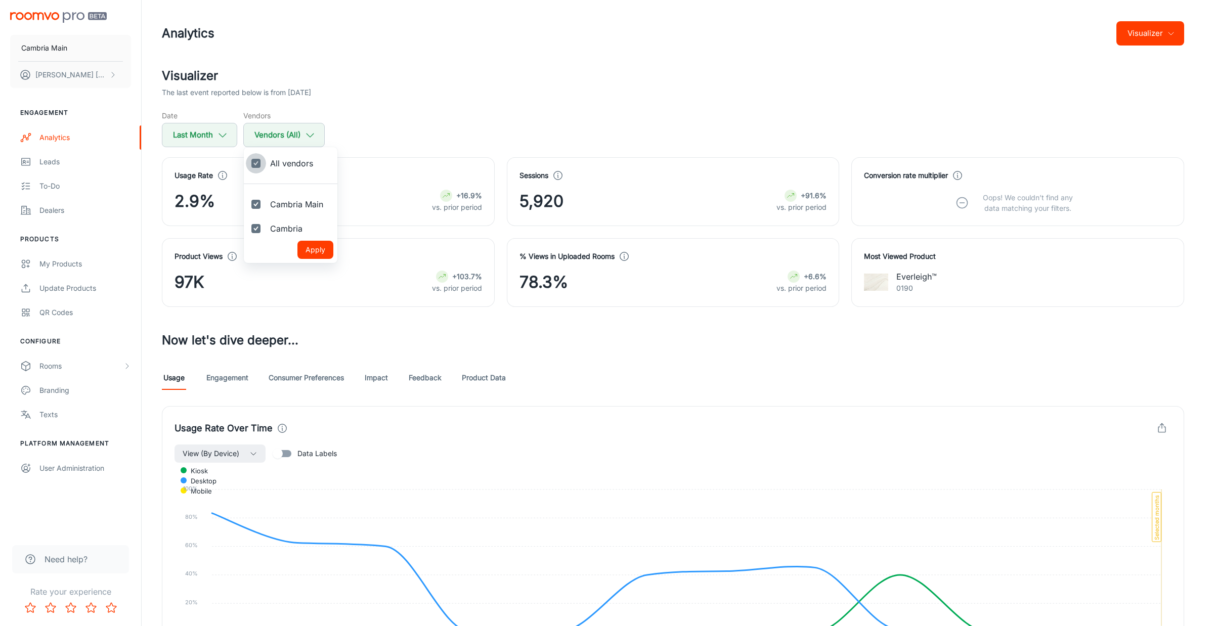
click at [261, 165] on input "All vendors" at bounding box center [256, 163] width 20 height 20
checkbox input "false"
click at [266, 212] on label "Cambria Main" at bounding box center [288, 204] width 88 height 24
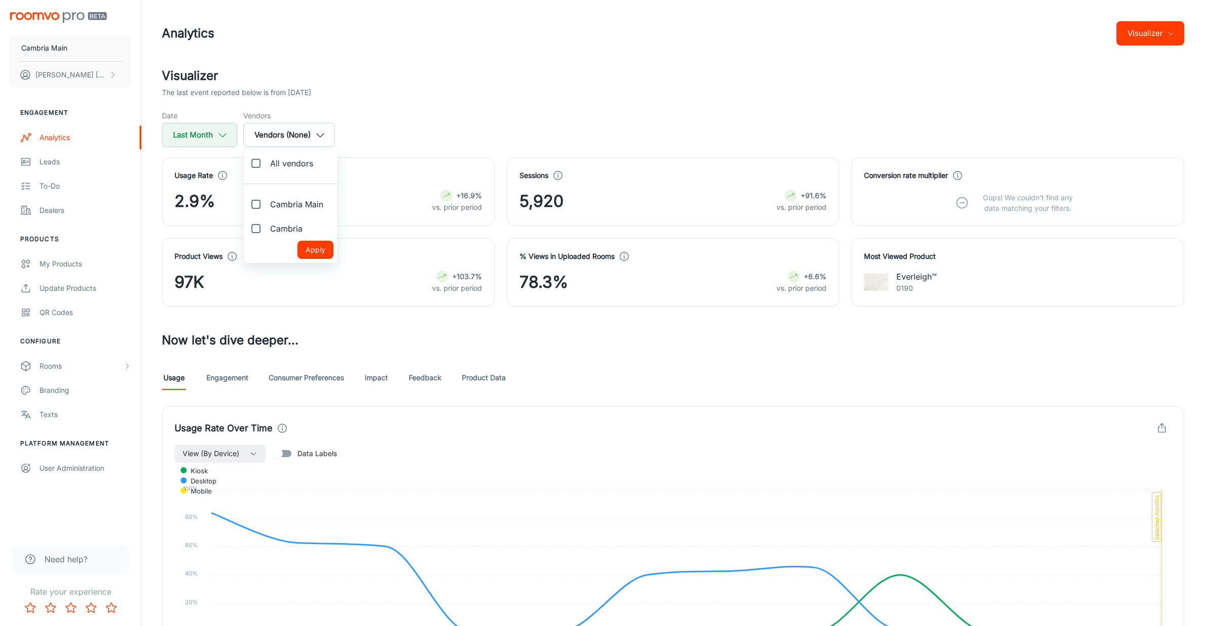
click at [266, 212] on input "Cambria Main" at bounding box center [256, 204] width 20 height 20
checkbox input "true"
click at [314, 251] on button "Apply" at bounding box center [315, 250] width 36 height 18
checkbox input "false"
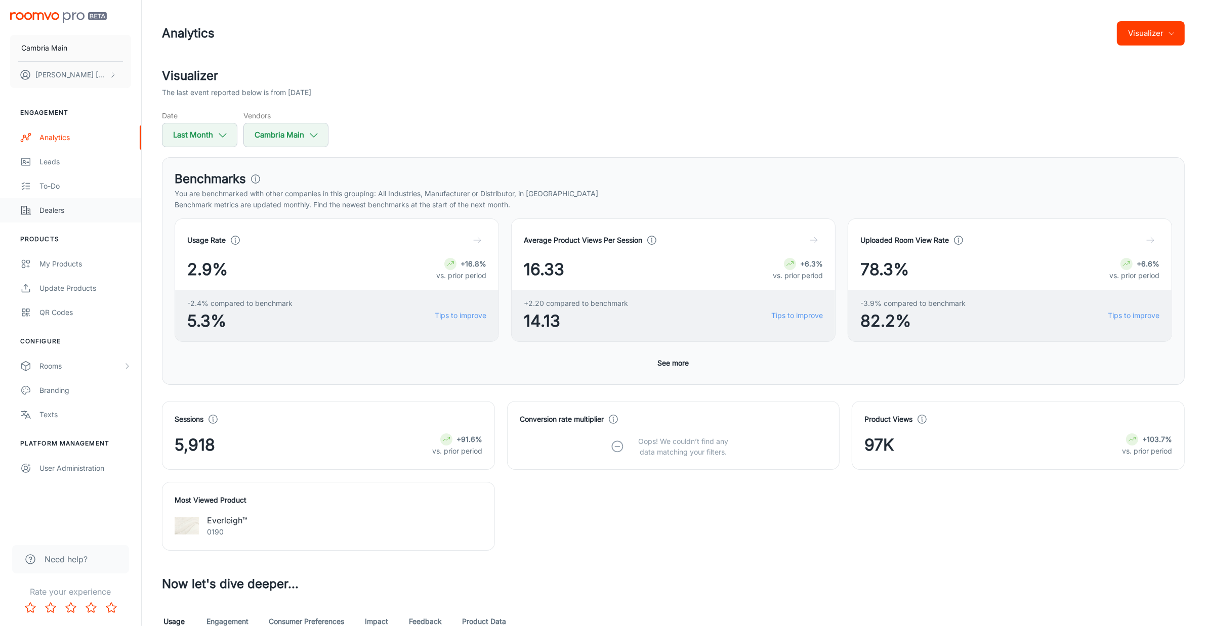
click at [46, 212] on div "Dealers" at bounding box center [85, 210] width 92 height 11
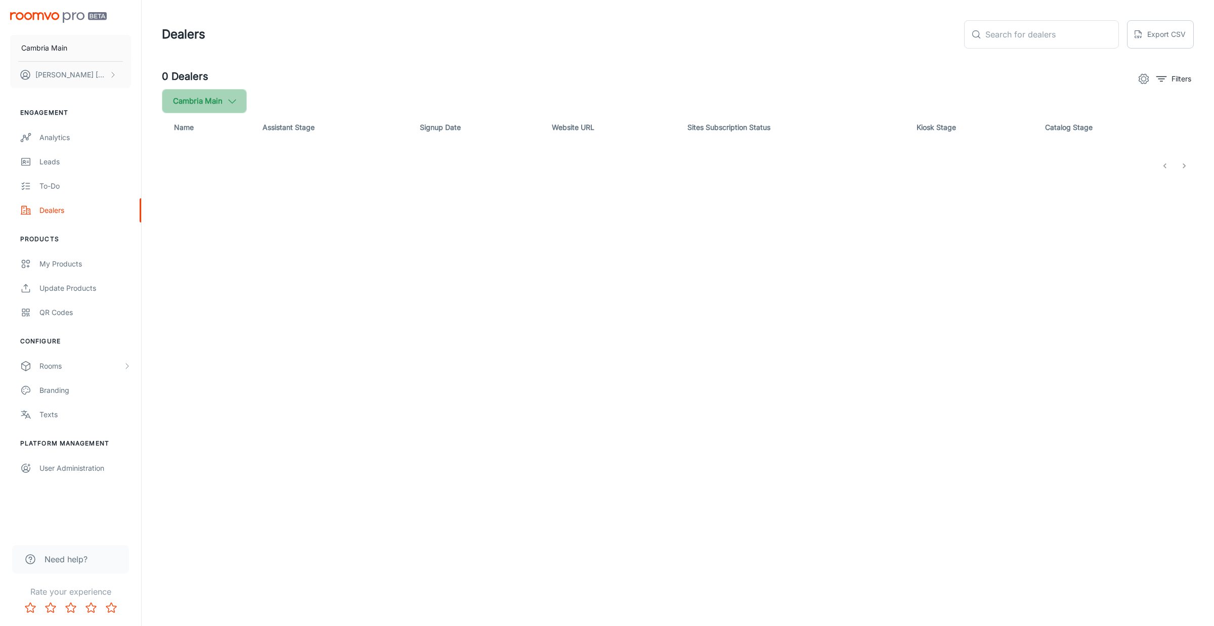
click at [241, 102] on button "Cambria Main" at bounding box center [204, 101] width 85 height 24
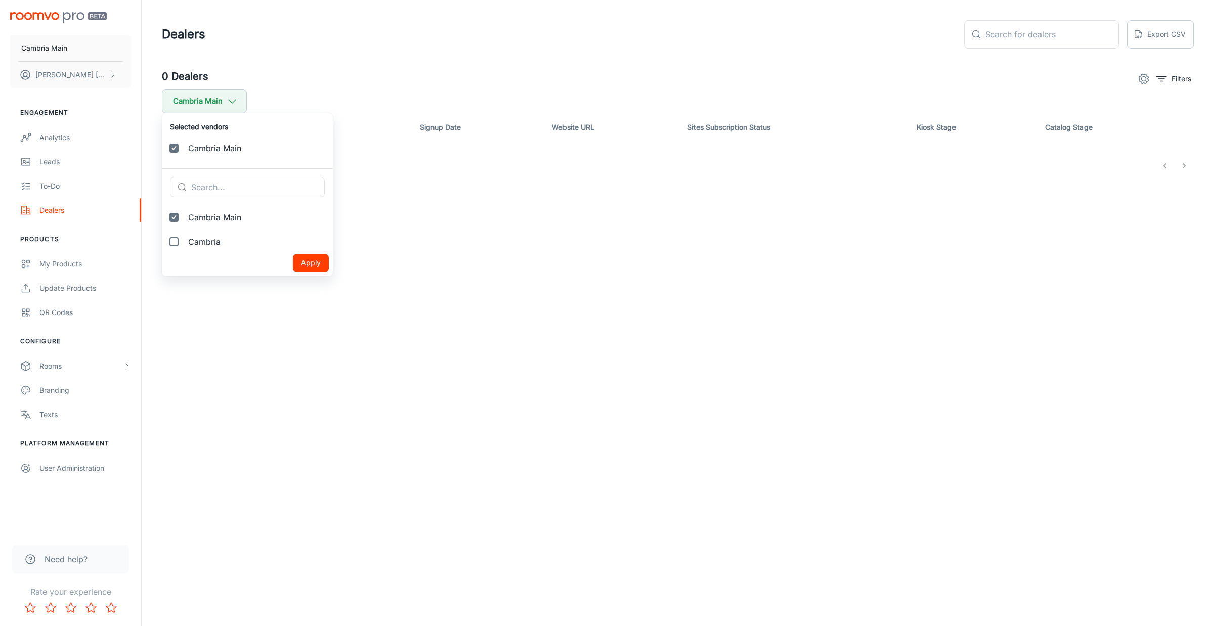
click at [201, 243] on span "Cambria" at bounding box center [256, 242] width 137 height 12
click at [184, 243] on input "Cambria" at bounding box center [174, 242] width 20 height 20
checkbox input "true"
click at [293, 290] on button "Apply" at bounding box center [311, 287] width 36 height 18
click at [46, 142] on div "Analytics" at bounding box center [85, 137] width 92 height 11
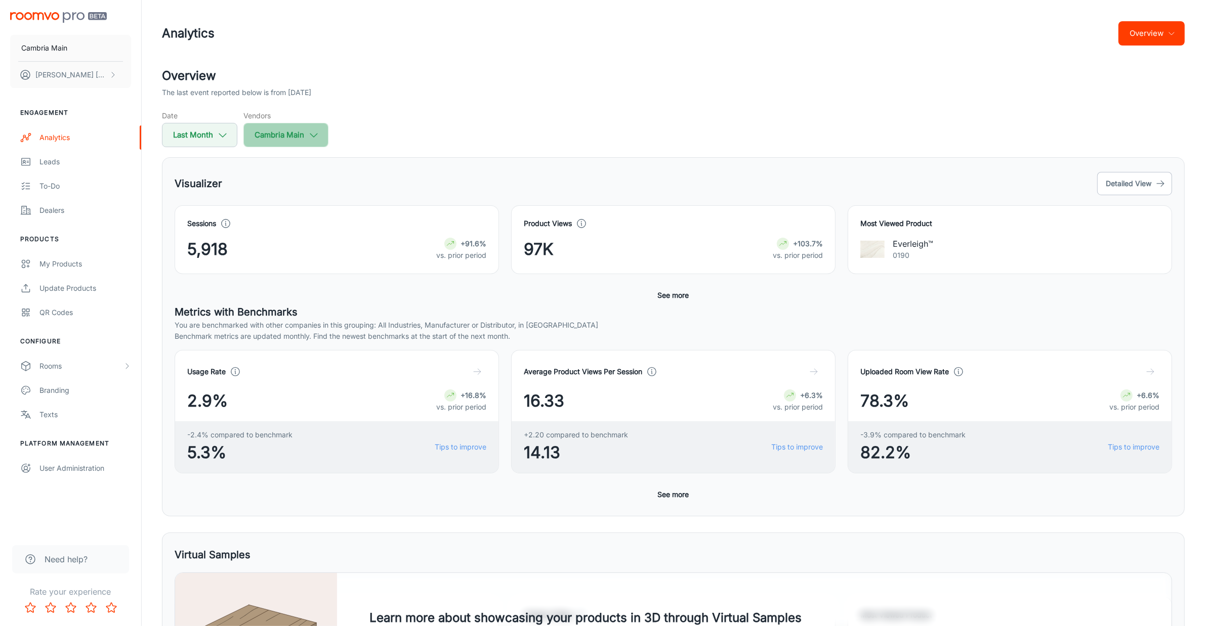
click at [321, 123] on button "Cambria Main" at bounding box center [285, 135] width 85 height 24
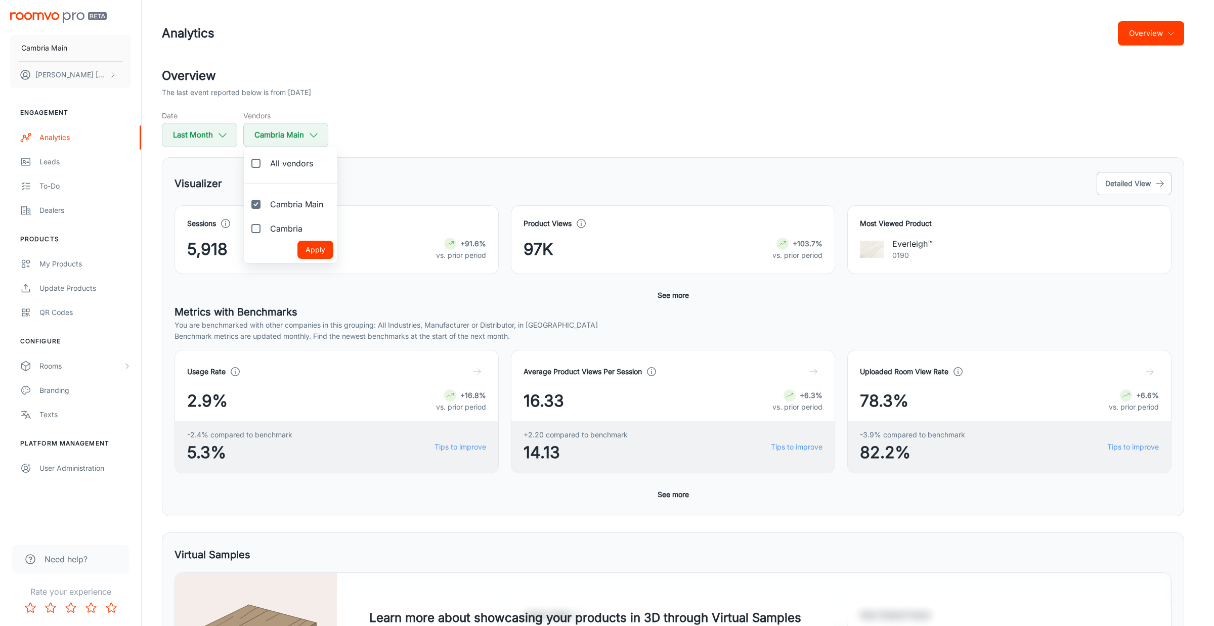
click at [258, 205] on input "Cambria Main" at bounding box center [256, 204] width 20 height 20
checkbox input "false"
click at [254, 228] on input "Cambria" at bounding box center [256, 229] width 20 height 20
checkbox input "true"
click at [324, 251] on button "Apply" at bounding box center [315, 250] width 36 height 18
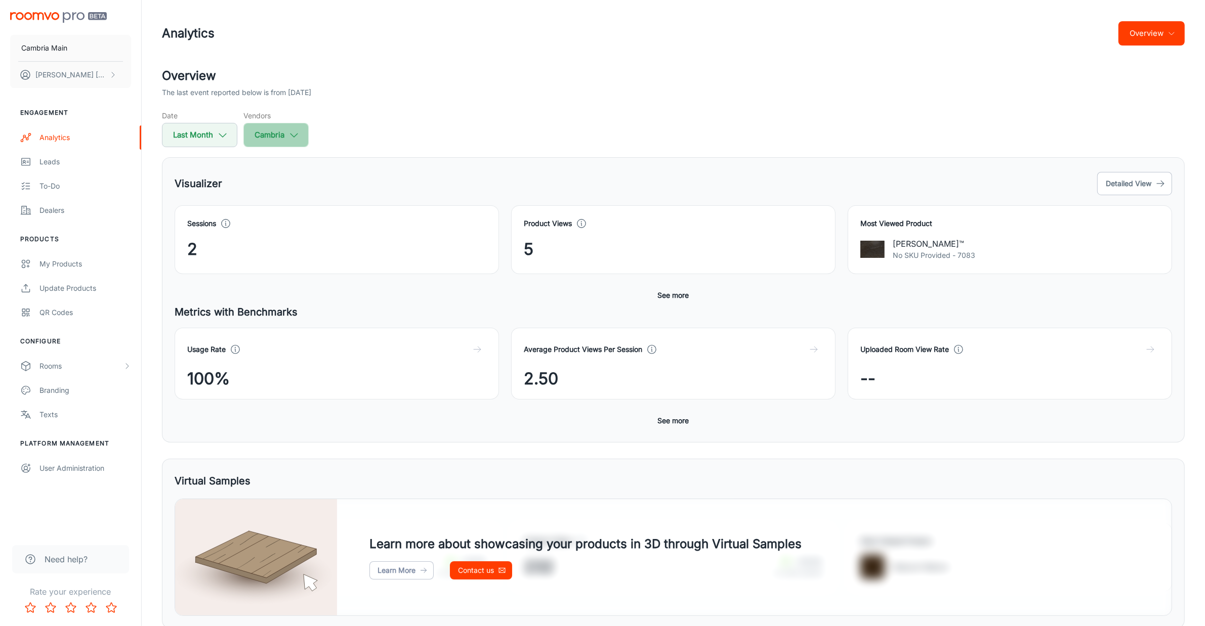
click at [292, 132] on icon "button" at bounding box center [293, 135] width 11 height 11
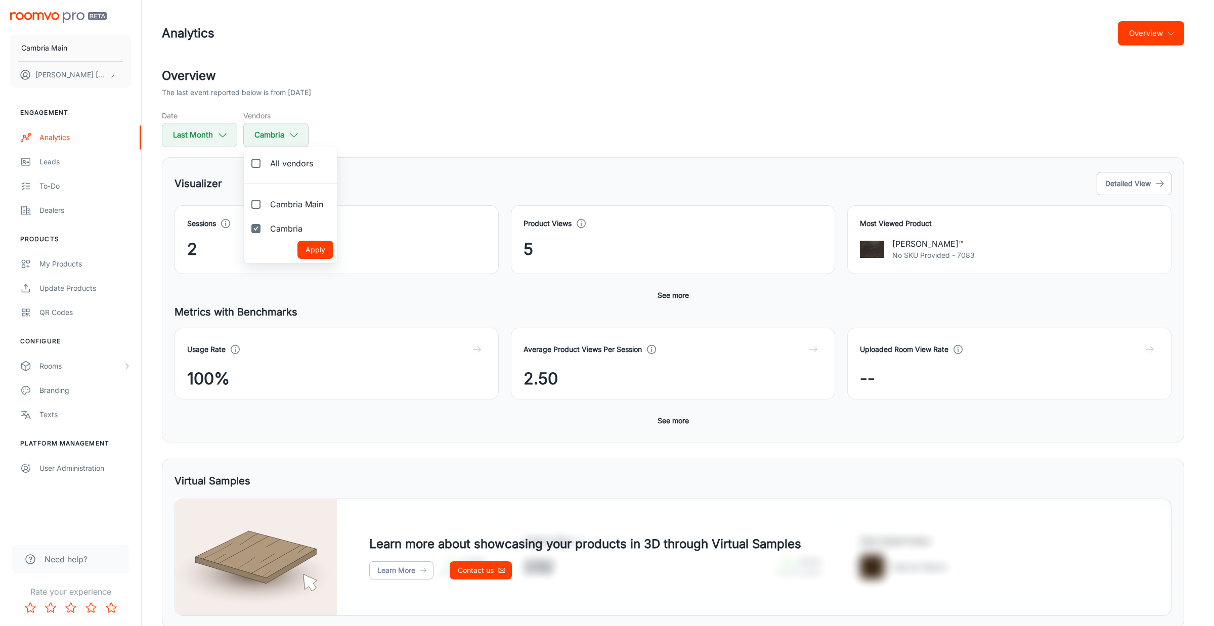
click at [277, 157] on span "All vendors" at bounding box center [291, 163] width 43 height 12
click at [266, 157] on input "All vendors" at bounding box center [256, 163] width 20 height 20
checkbox input "true"
click at [317, 244] on button "Apply" at bounding box center [315, 250] width 36 height 18
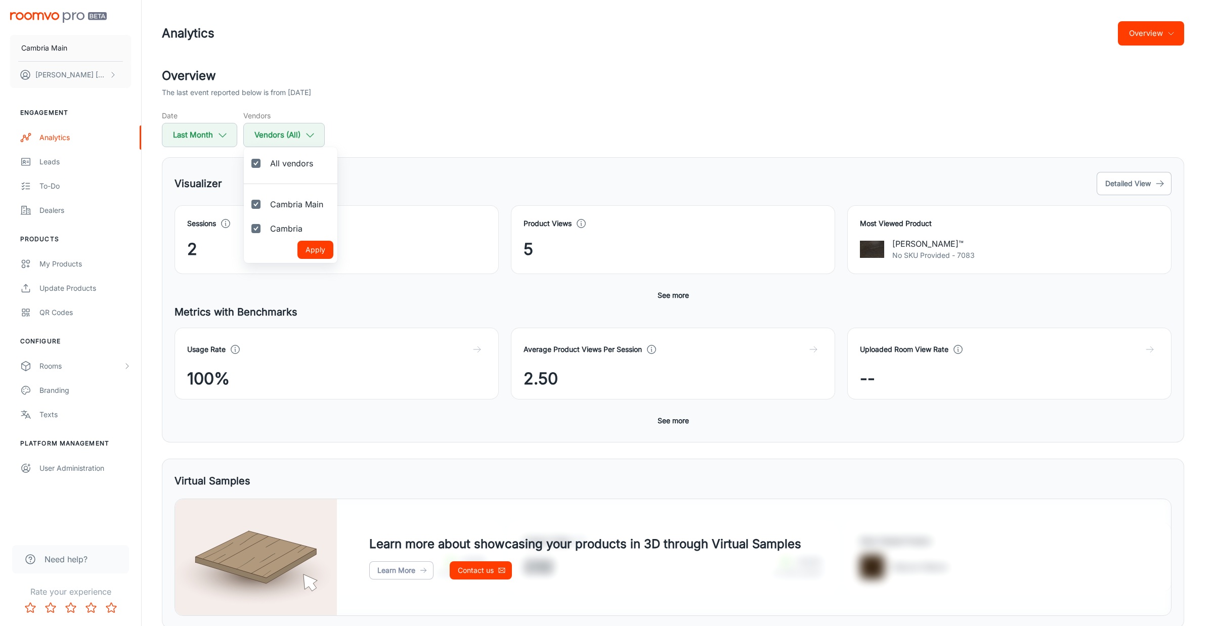
checkbox input "true"
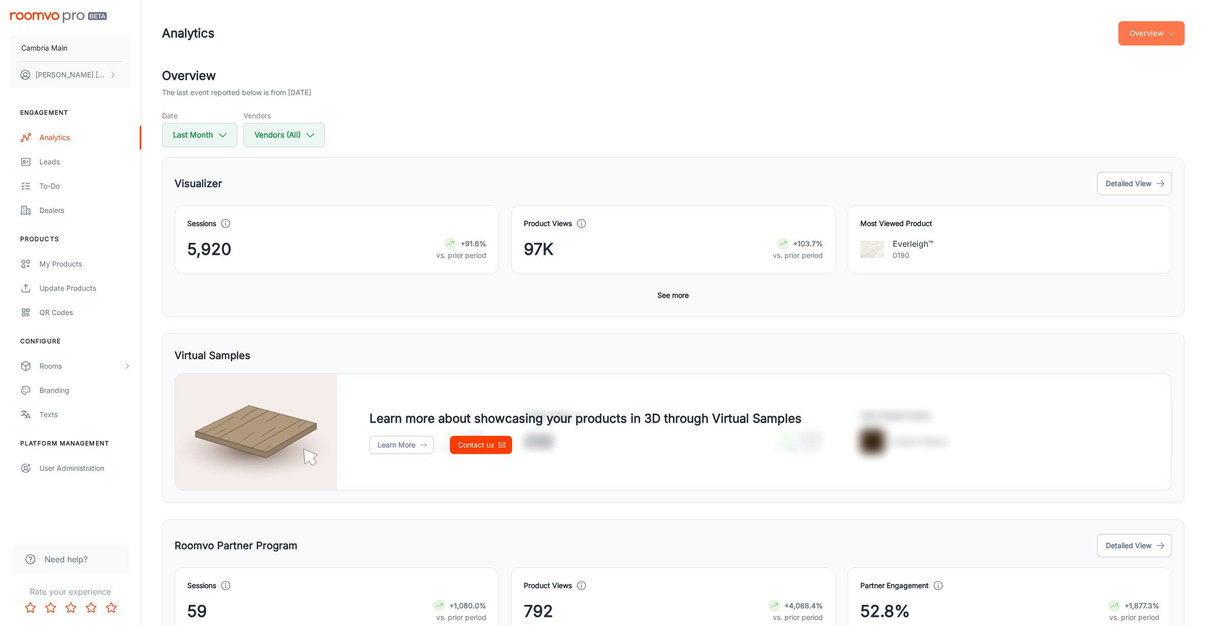
click at [1158, 34] on button "Overview" at bounding box center [1151, 33] width 66 height 24
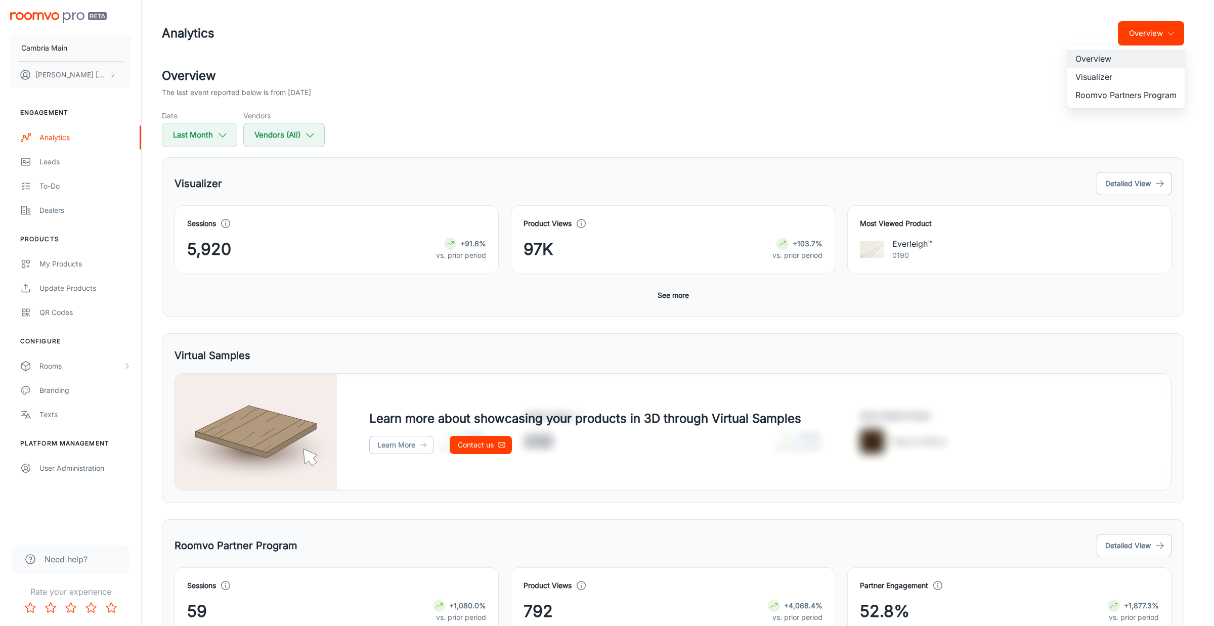
click at [1121, 95] on li "Roomvo Partners Program" at bounding box center [1125, 95] width 117 height 18
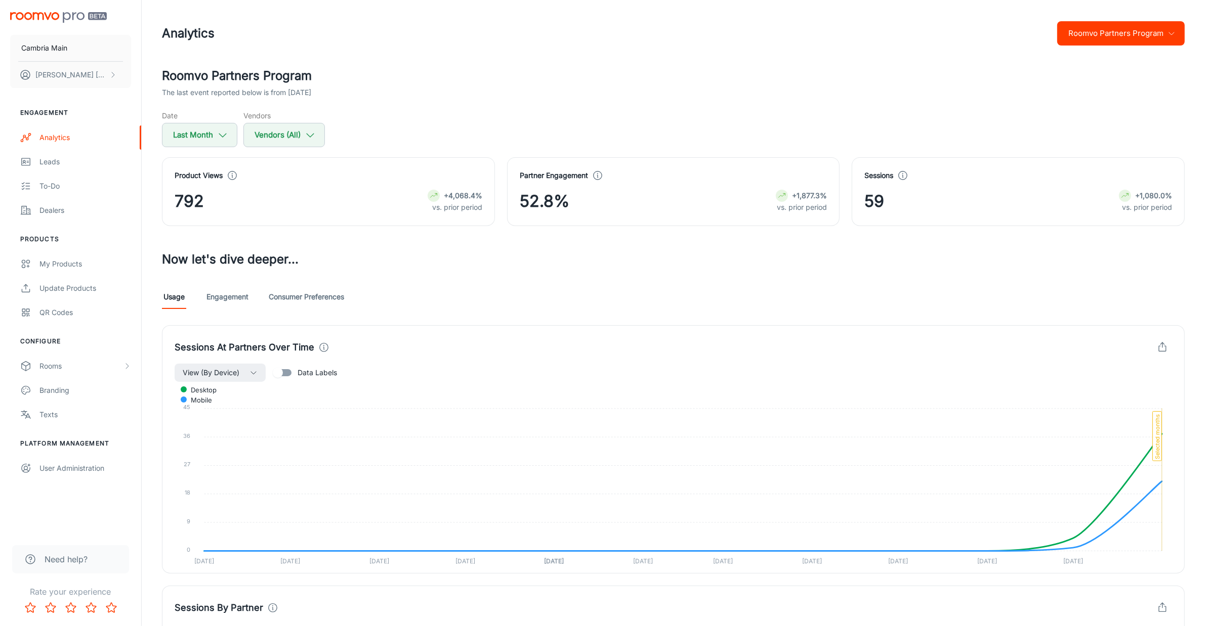
click at [1095, 23] on button "Roomvo Partners Program" at bounding box center [1120, 33] width 127 height 24
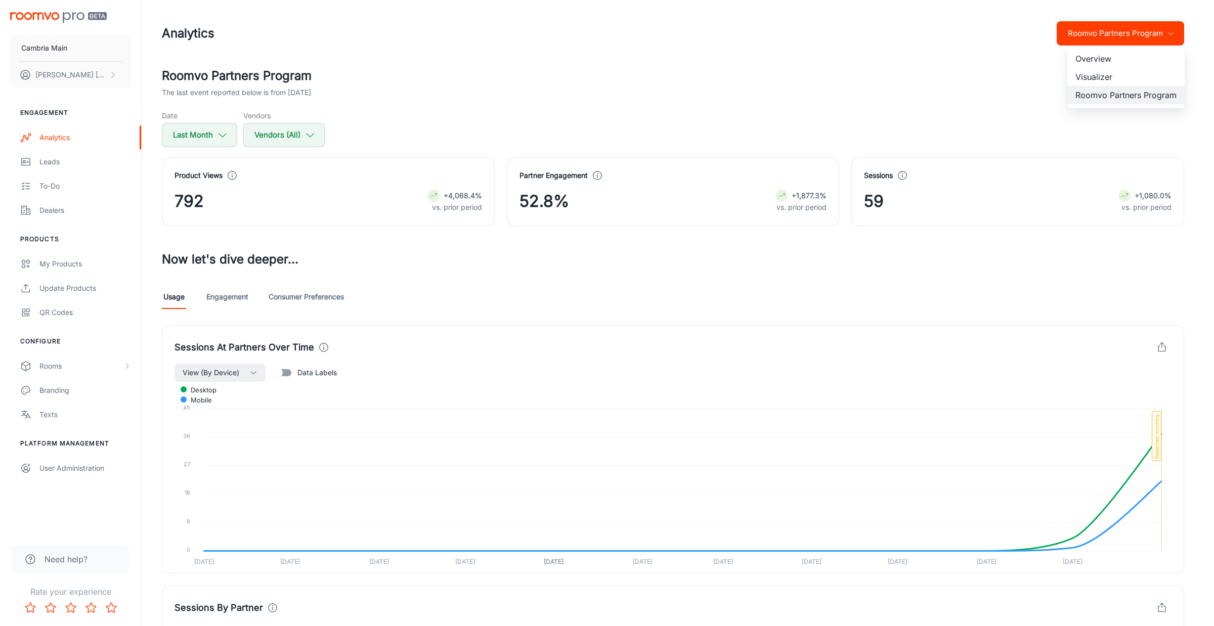
click at [1086, 58] on li "Overview" at bounding box center [1125, 59] width 117 height 18
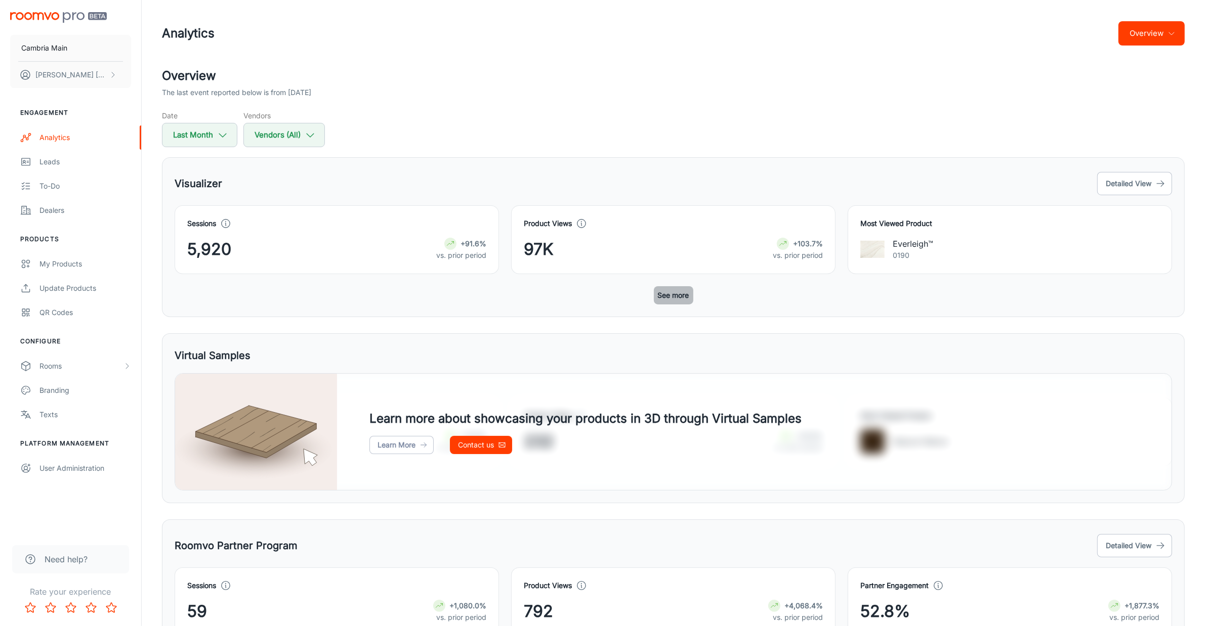
click at [678, 296] on button "See more" at bounding box center [673, 295] width 39 height 18
